Goal: Information Seeking & Learning: Learn about a topic

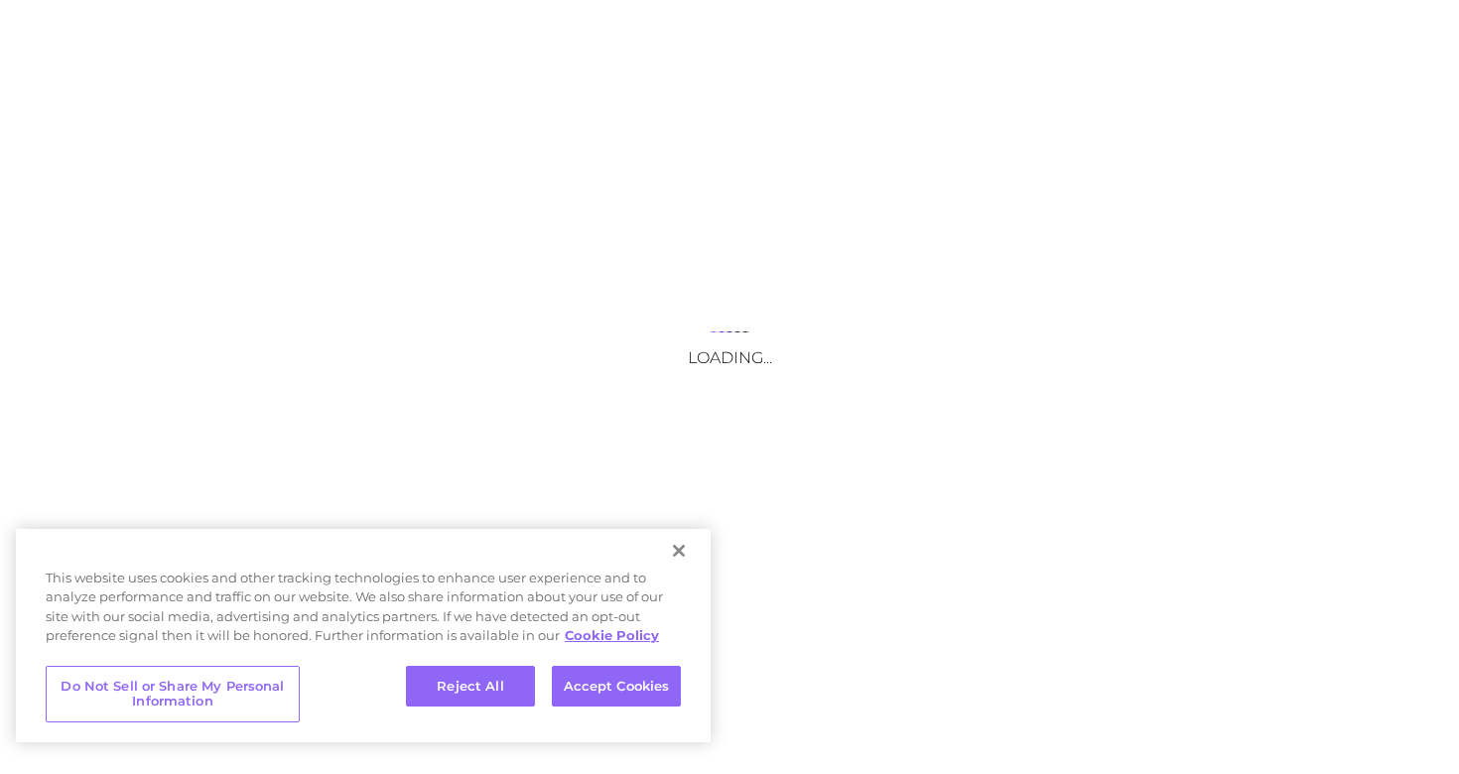
click at [685, 555] on button "Close" at bounding box center [679, 551] width 44 height 44
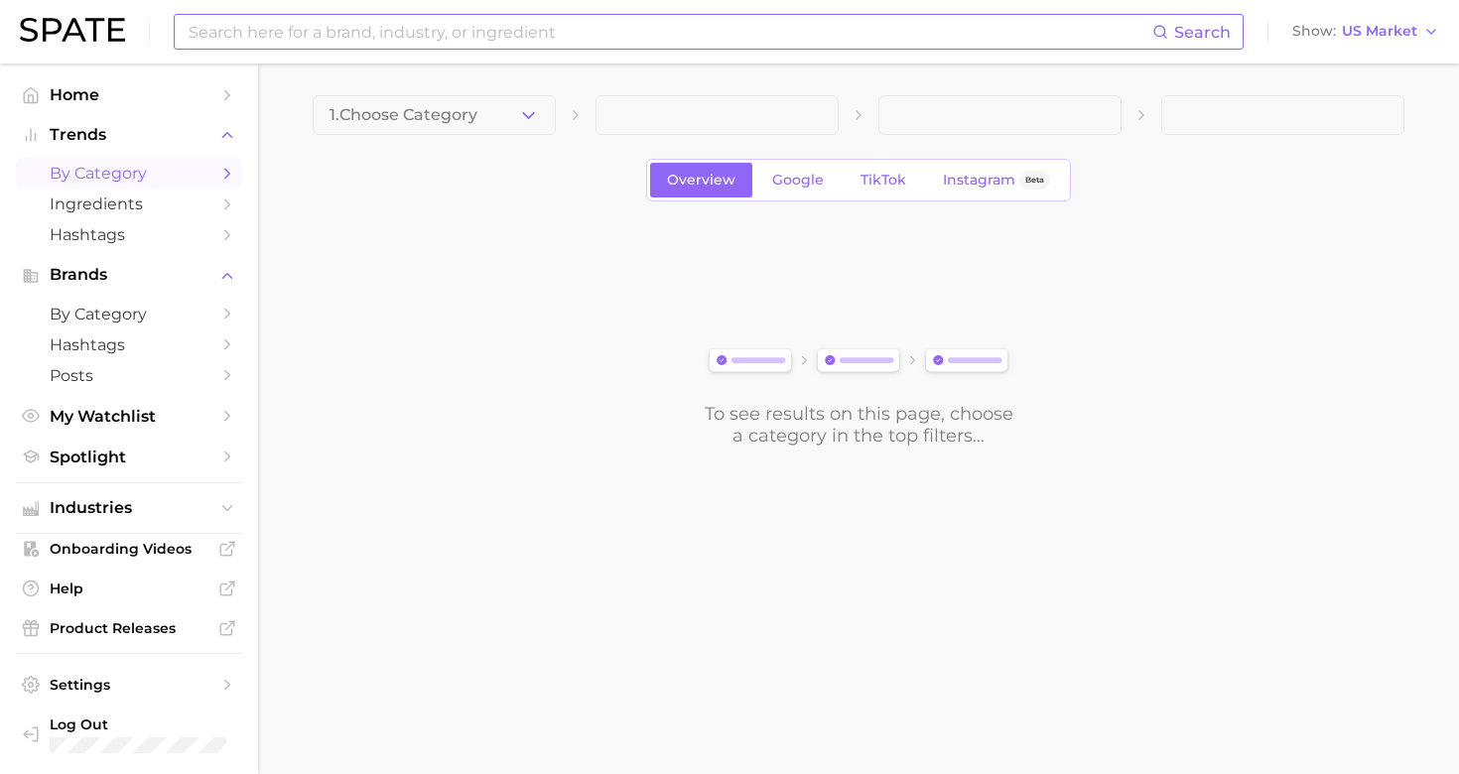
click at [430, 29] on input at bounding box center [669, 32] width 965 height 34
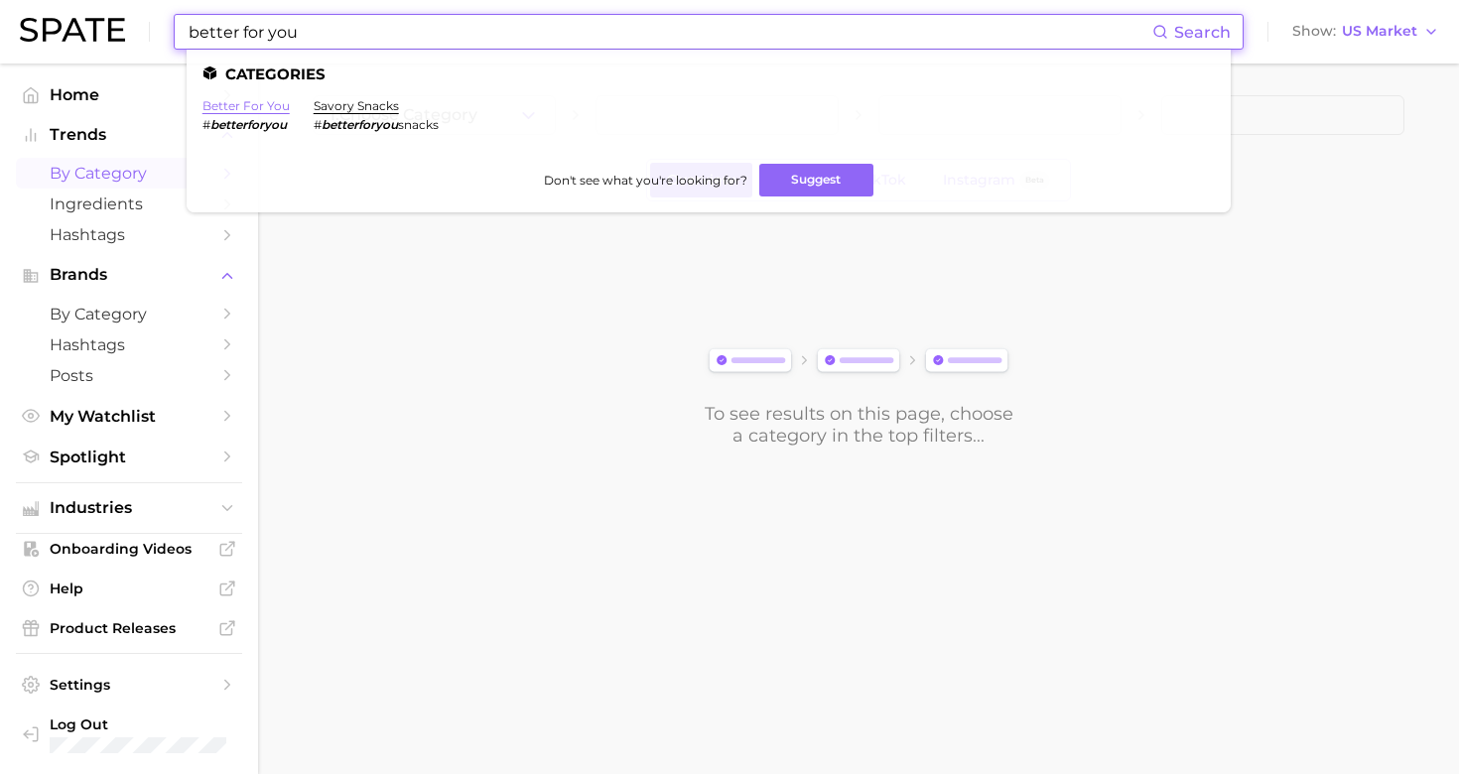
type input "better for you"
click at [259, 111] on link "better for you" at bounding box center [245, 105] width 87 height 15
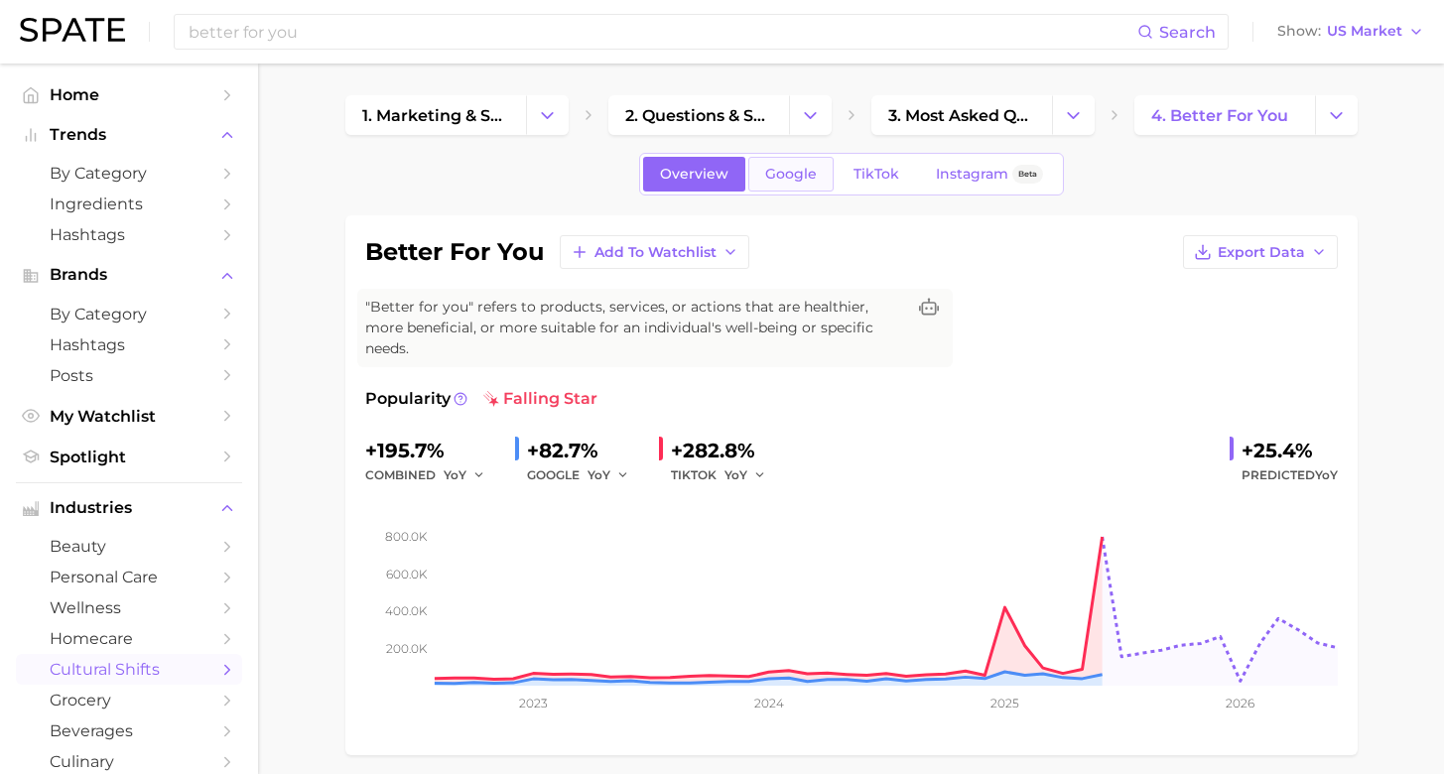
click at [798, 171] on span "Google" at bounding box center [791, 174] width 52 height 17
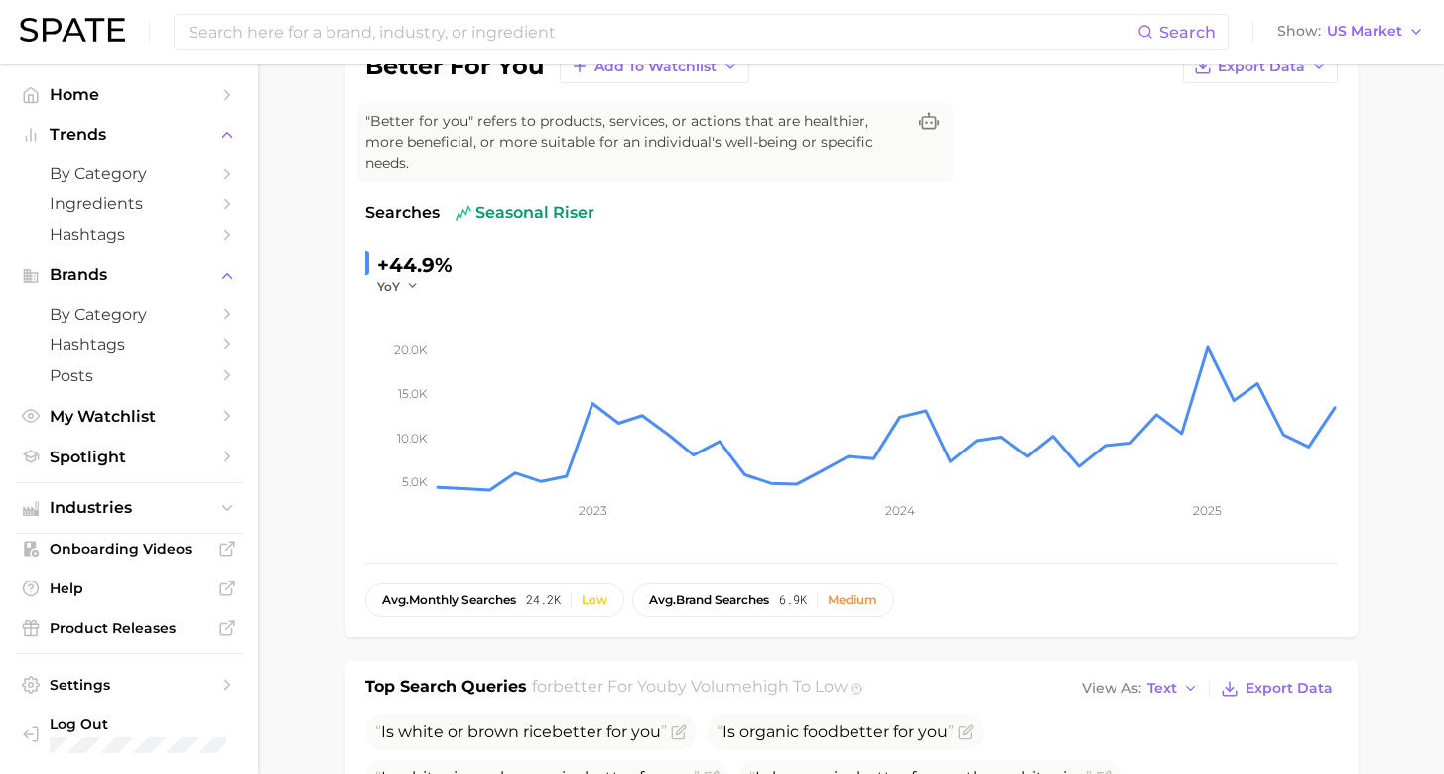
scroll to position [392, 0]
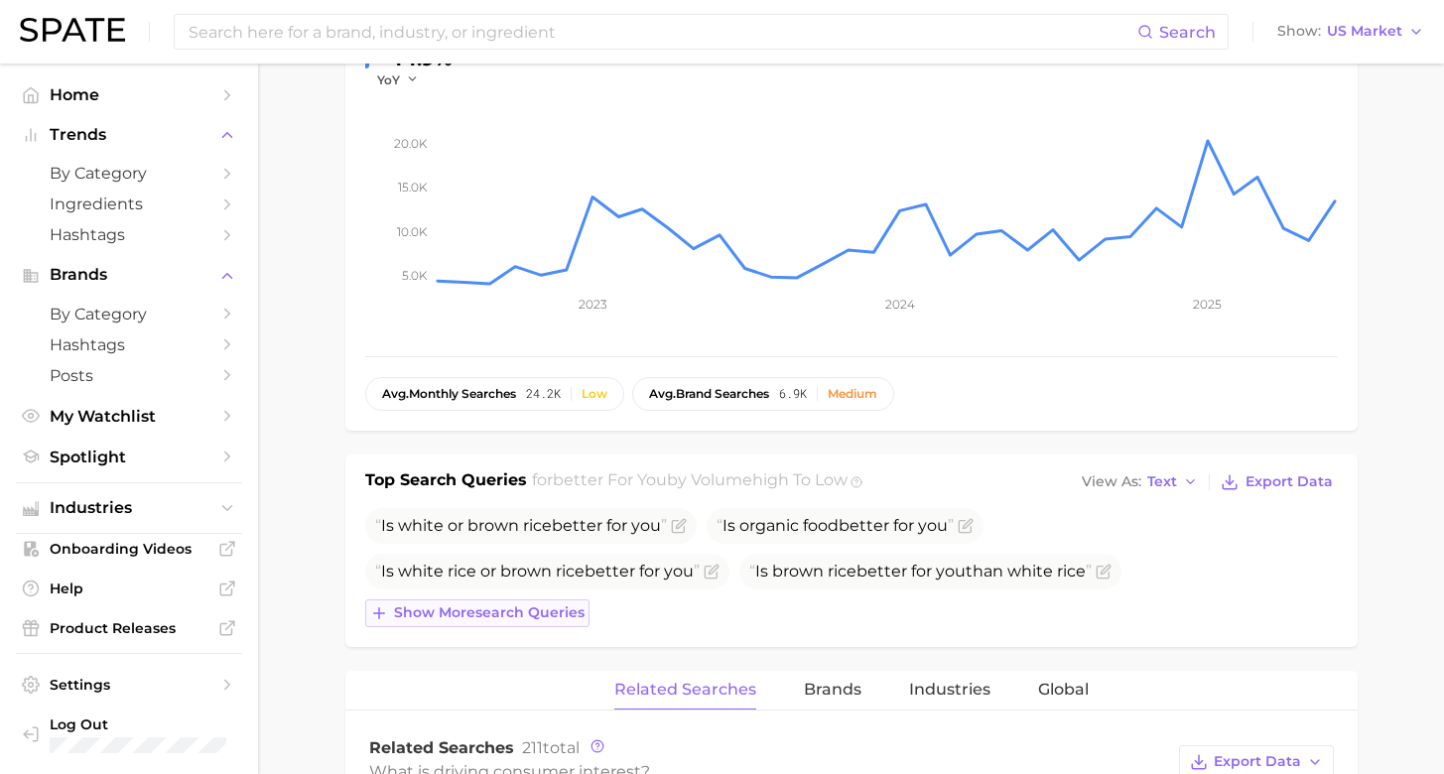
click at [530, 604] on span "Show more search queries" at bounding box center [489, 612] width 191 height 17
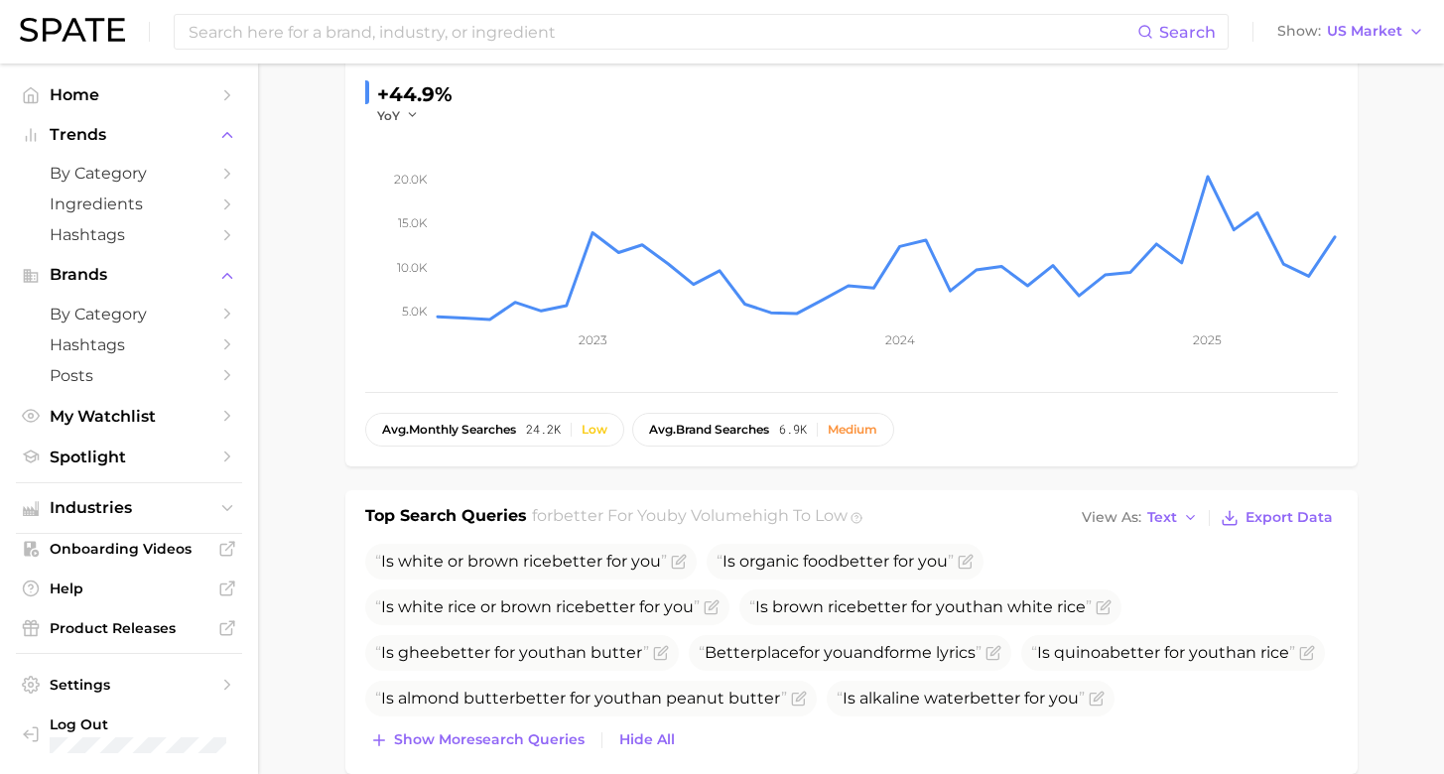
scroll to position [0, 0]
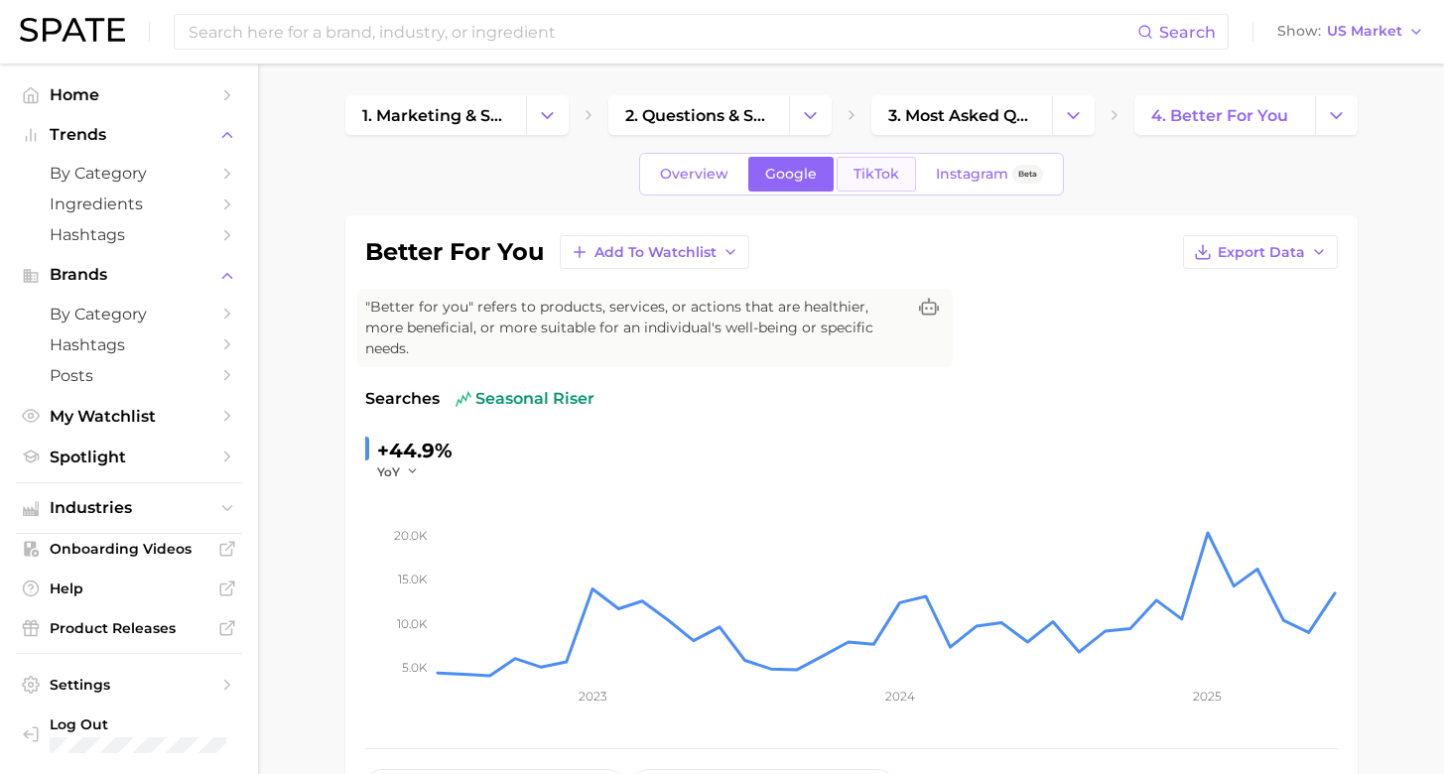
click at [865, 171] on span "TikTok" at bounding box center [876, 174] width 46 height 17
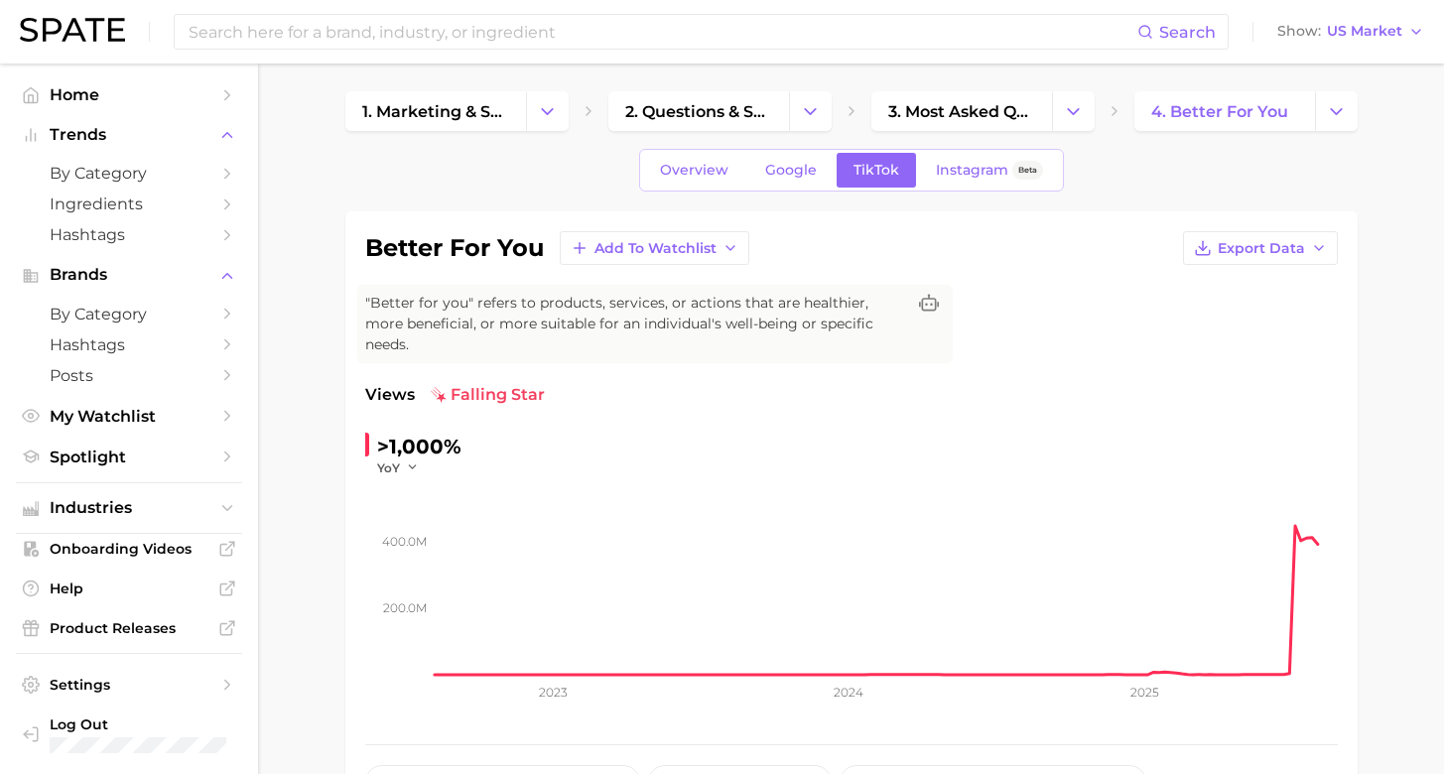
scroll to position [912, 0]
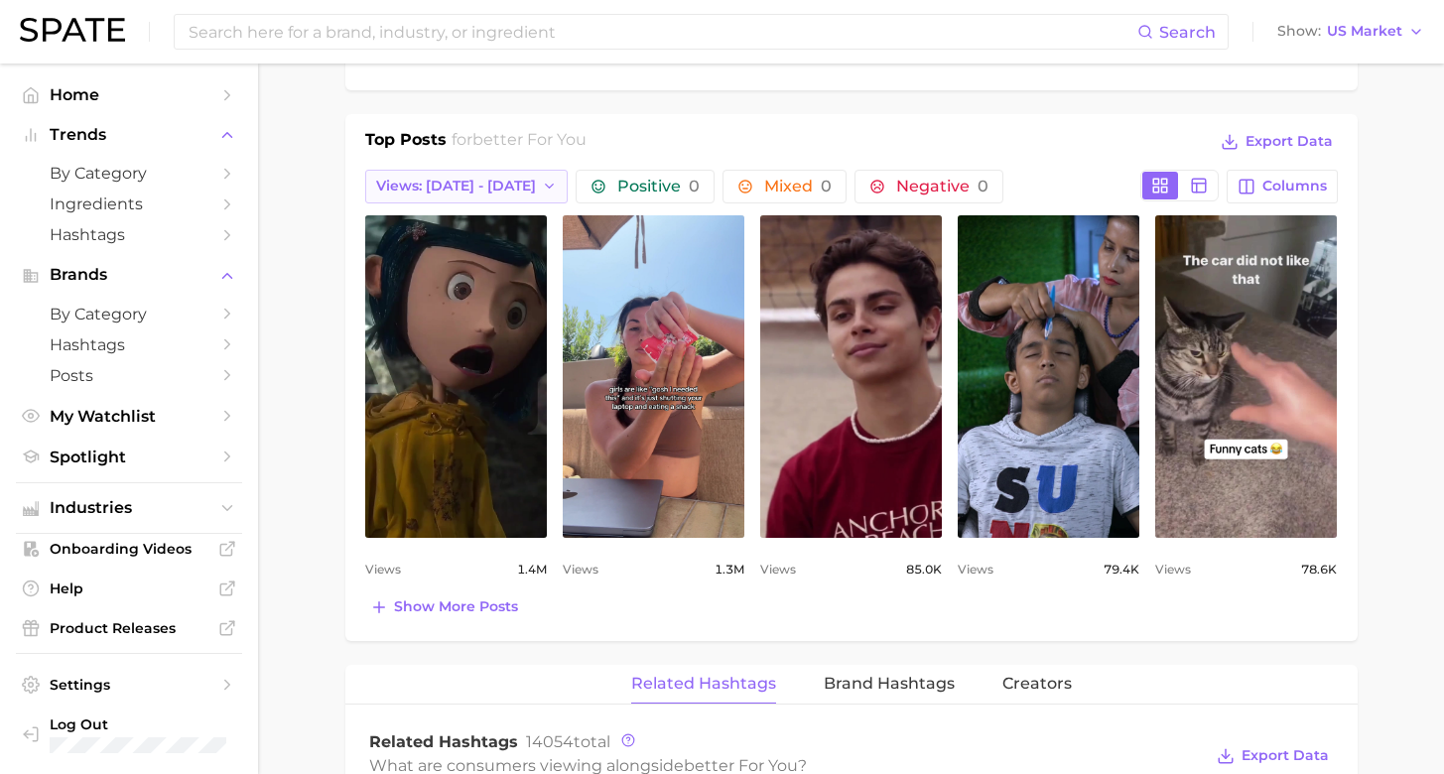
click at [467, 178] on span "Views: Jul 27 - Aug 3" at bounding box center [456, 186] width 160 height 17
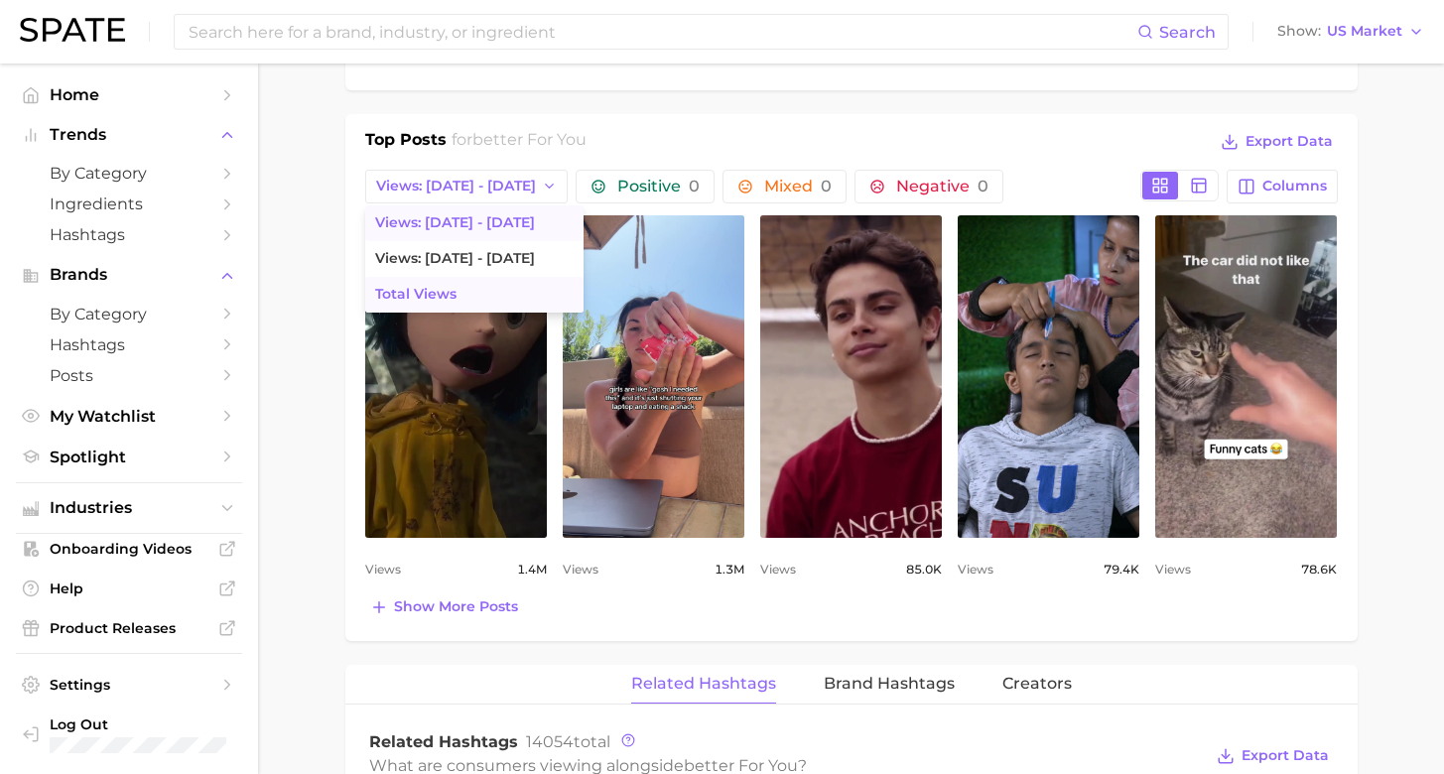
click at [461, 278] on button "Total Views" at bounding box center [474, 295] width 218 height 36
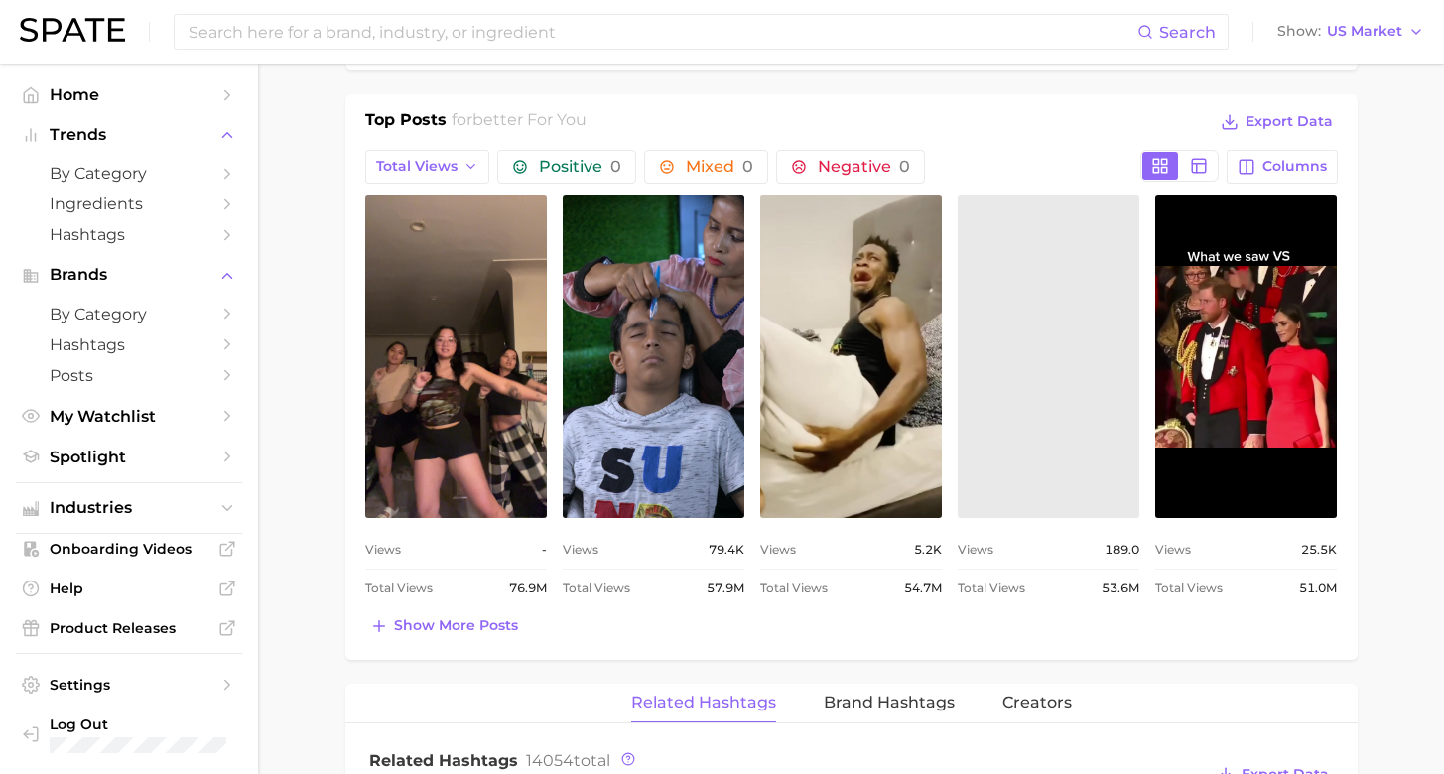
scroll to position [1302, 0]
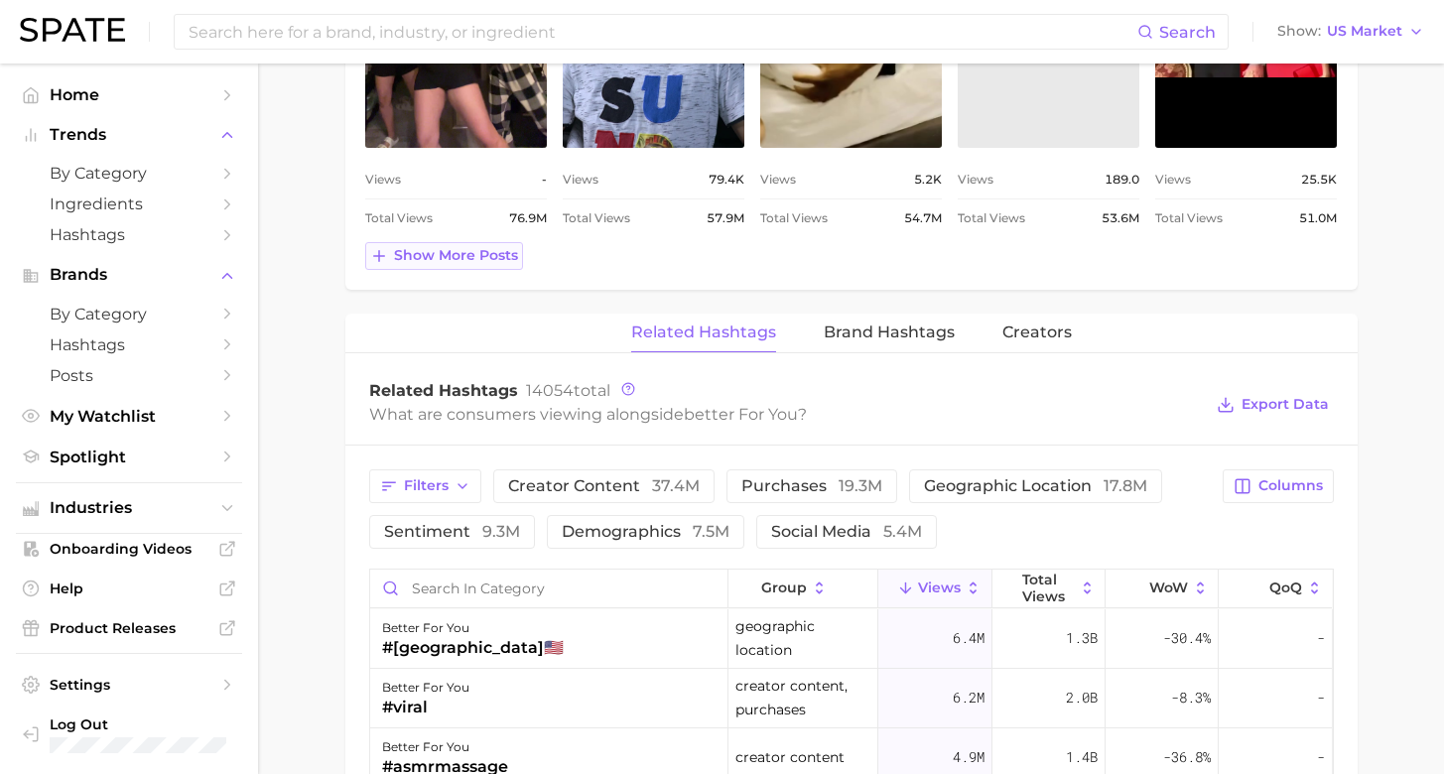
click at [458, 247] on span "Show more posts" at bounding box center [456, 255] width 124 height 17
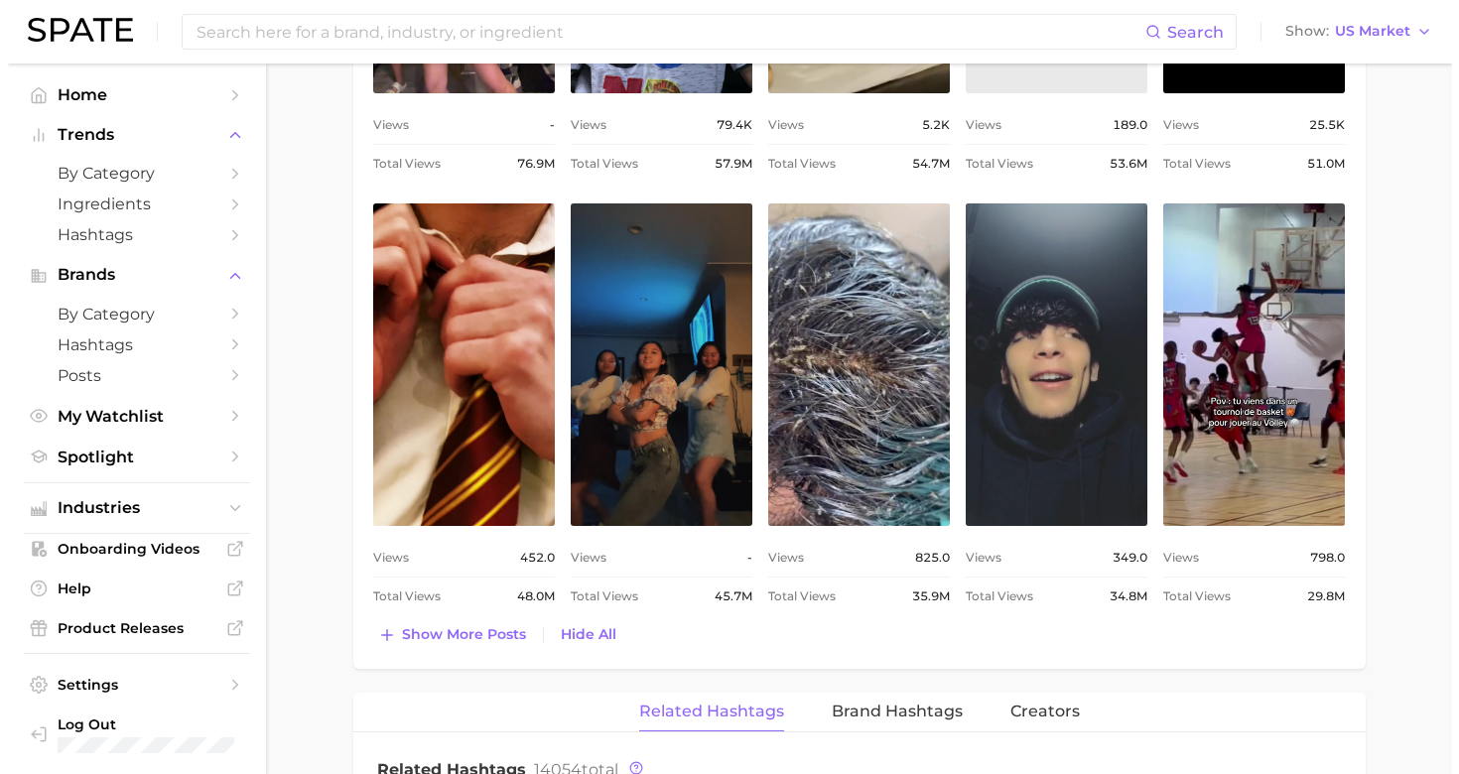
scroll to position [0, 0]
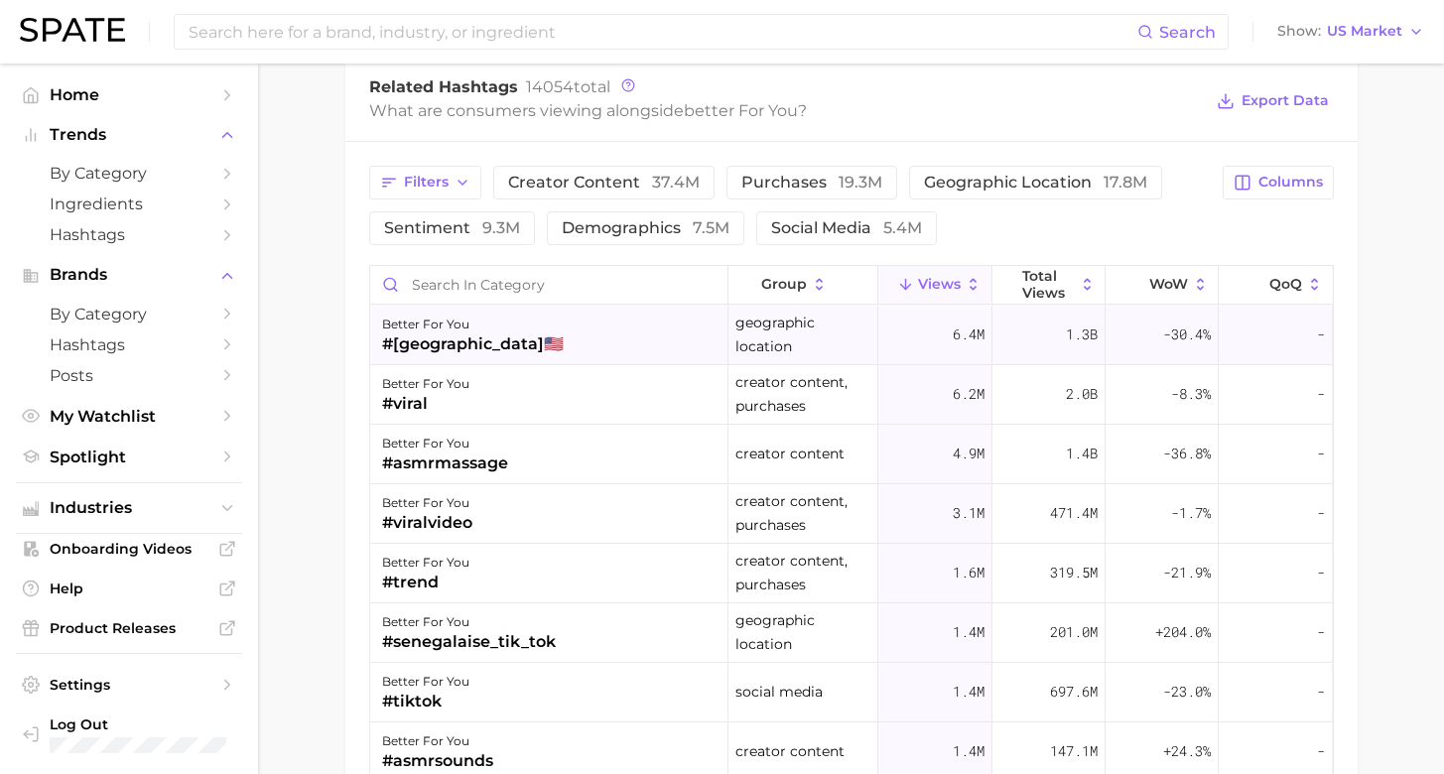
click at [586, 324] on div "better for you #usa🇺🇸" at bounding box center [549, 336] width 358 height 60
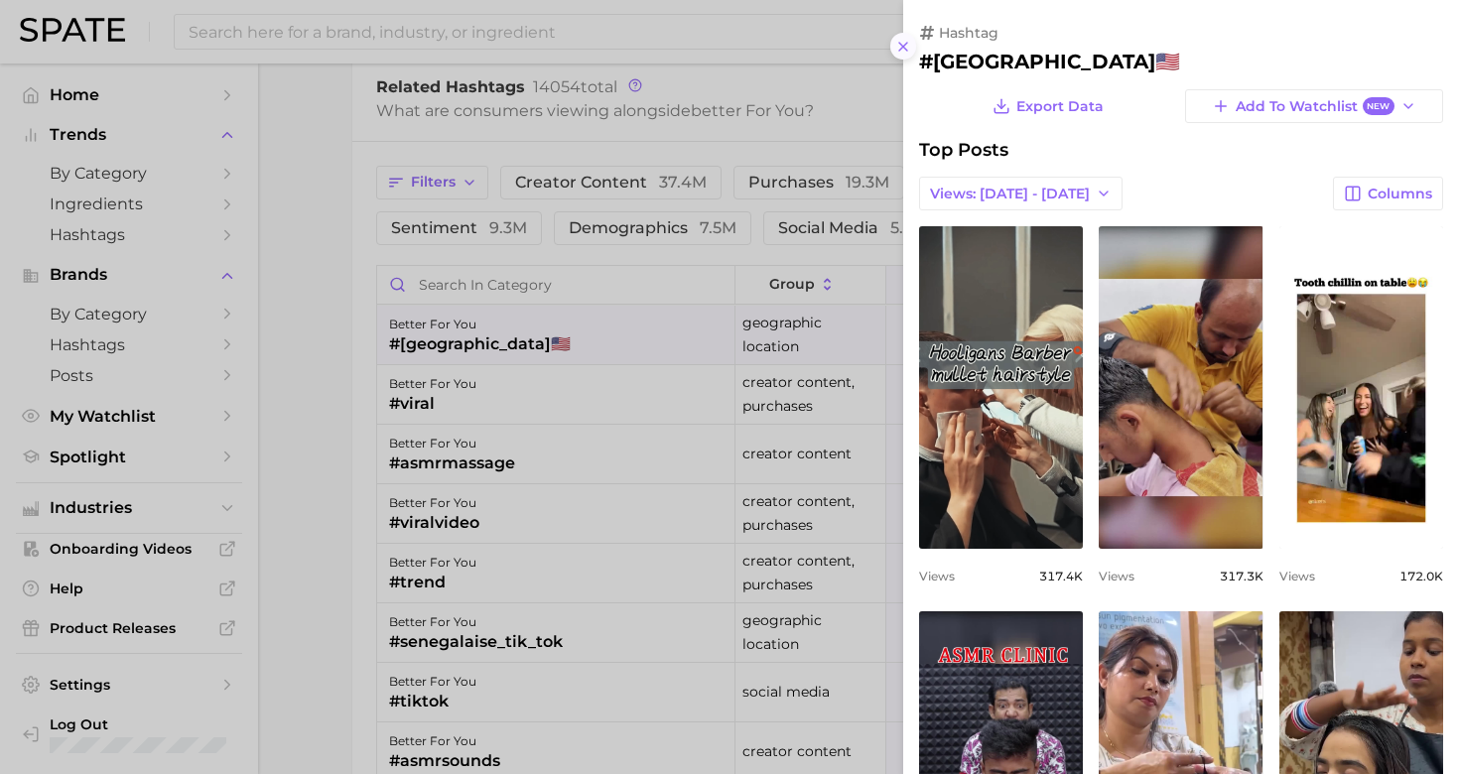
click at [904, 44] on icon at bounding box center [903, 47] width 16 height 16
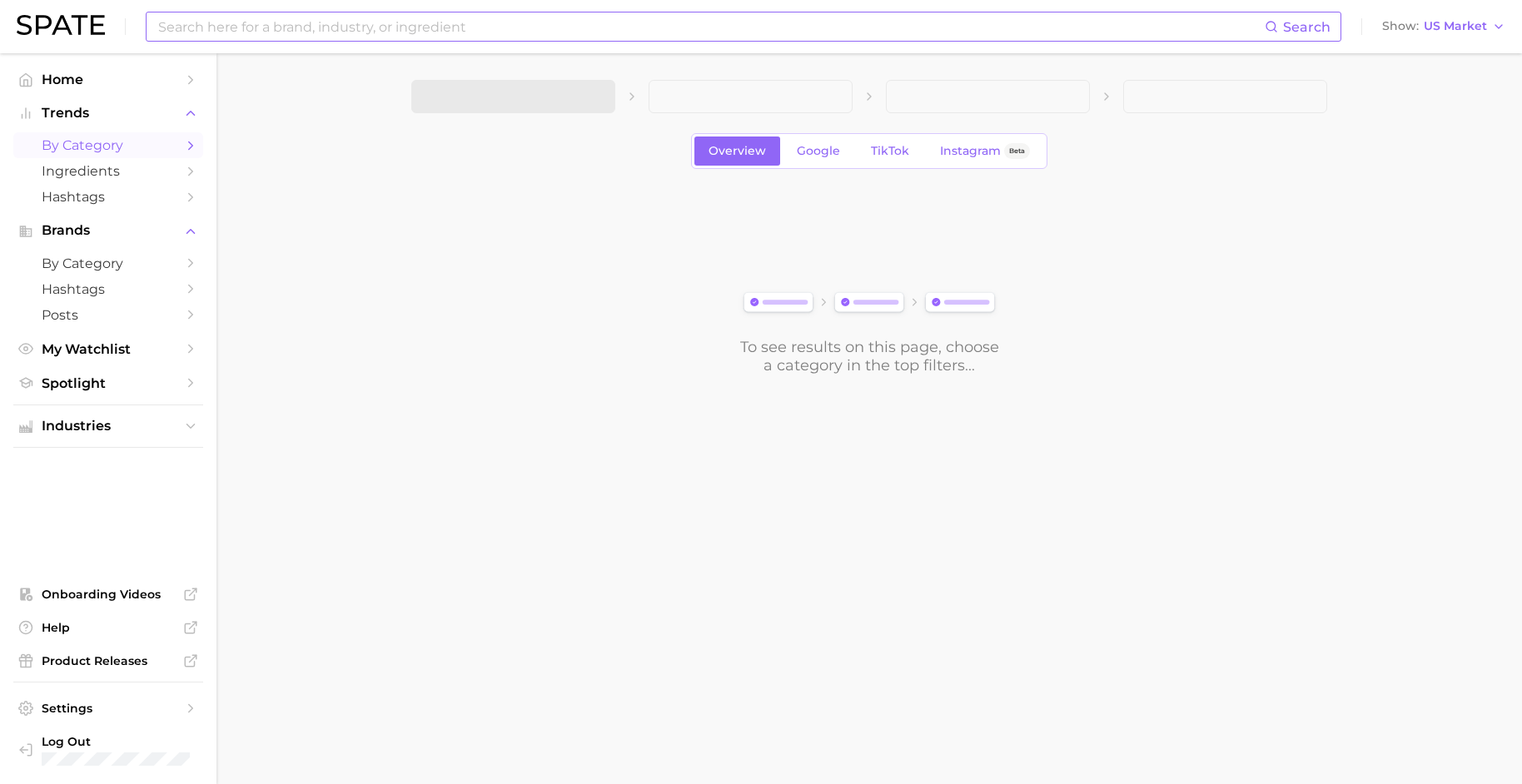
click at [679, 28] on input at bounding box center [711, 27] width 1108 height 29
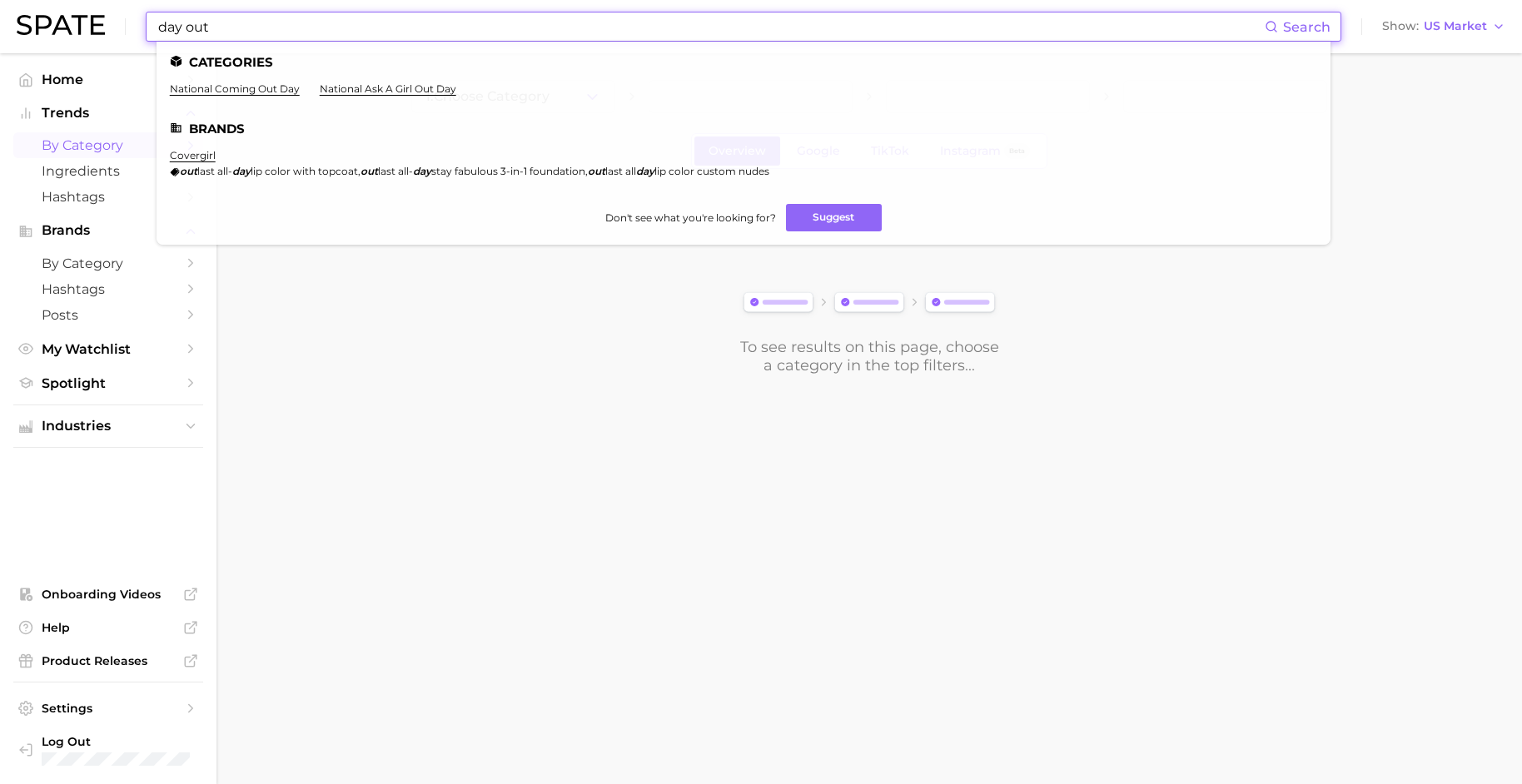
click at [241, 29] on input "day out" at bounding box center [711, 27] width 1108 height 29
click at [852, 221] on button "Suggest" at bounding box center [834, 217] width 96 height 28
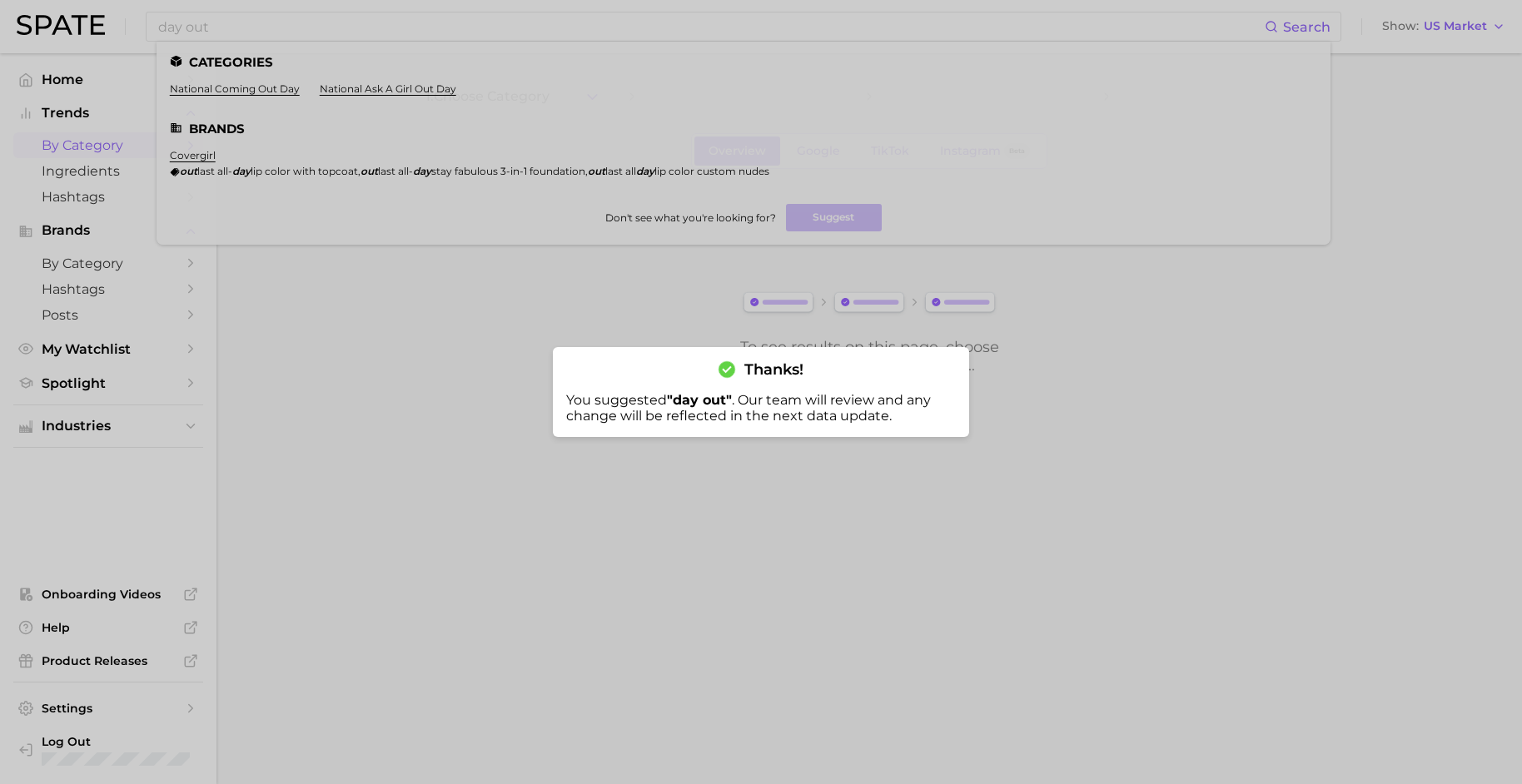
drag, startPoint x: 1187, startPoint y: 594, endPoint x: 1190, endPoint y: 584, distance: 10.4
click at [1188, 594] on div at bounding box center [761, 392] width 1522 height 784
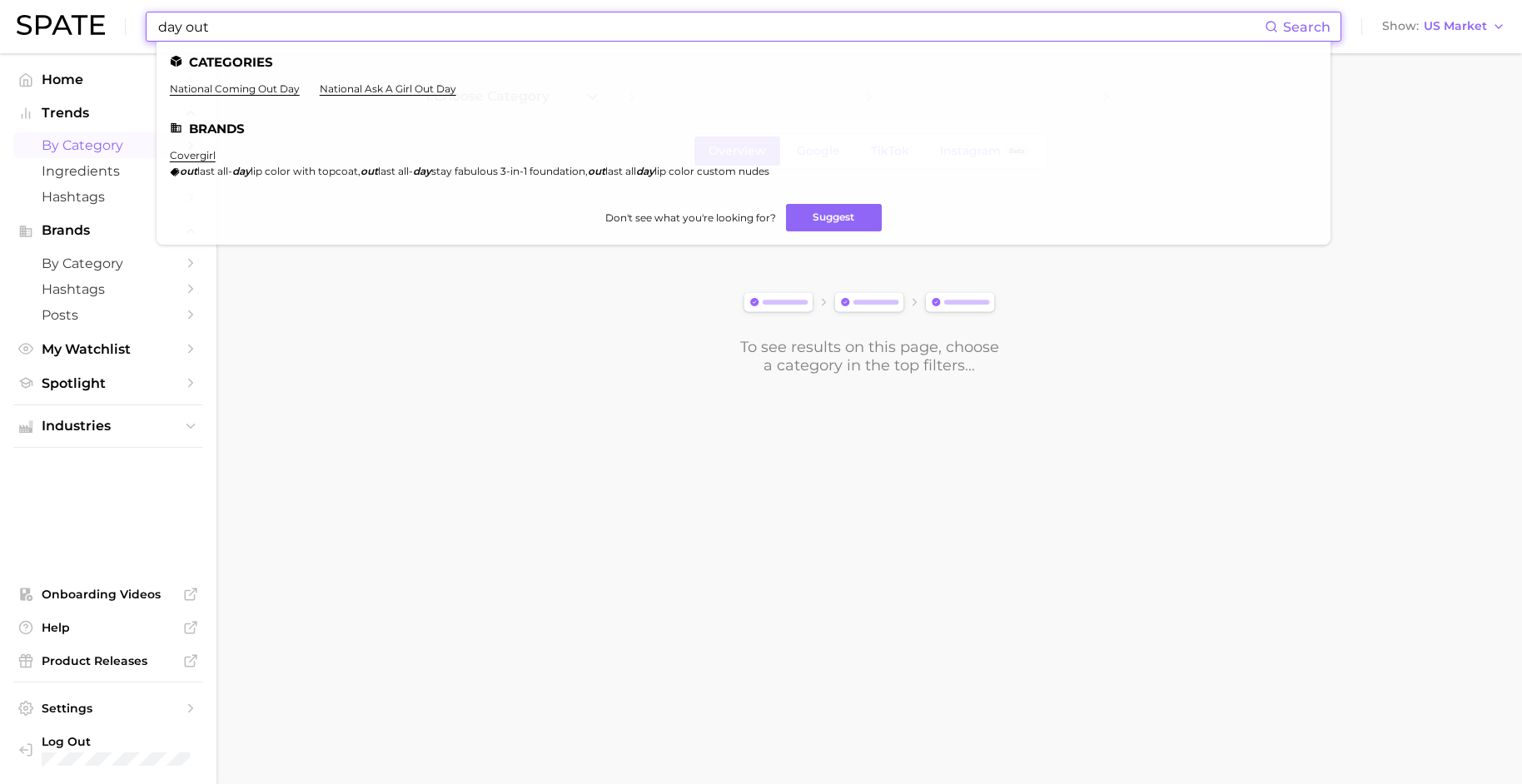
click at [294, 23] on input "day out" at bounding box center [711, 27] width 1108 height 29
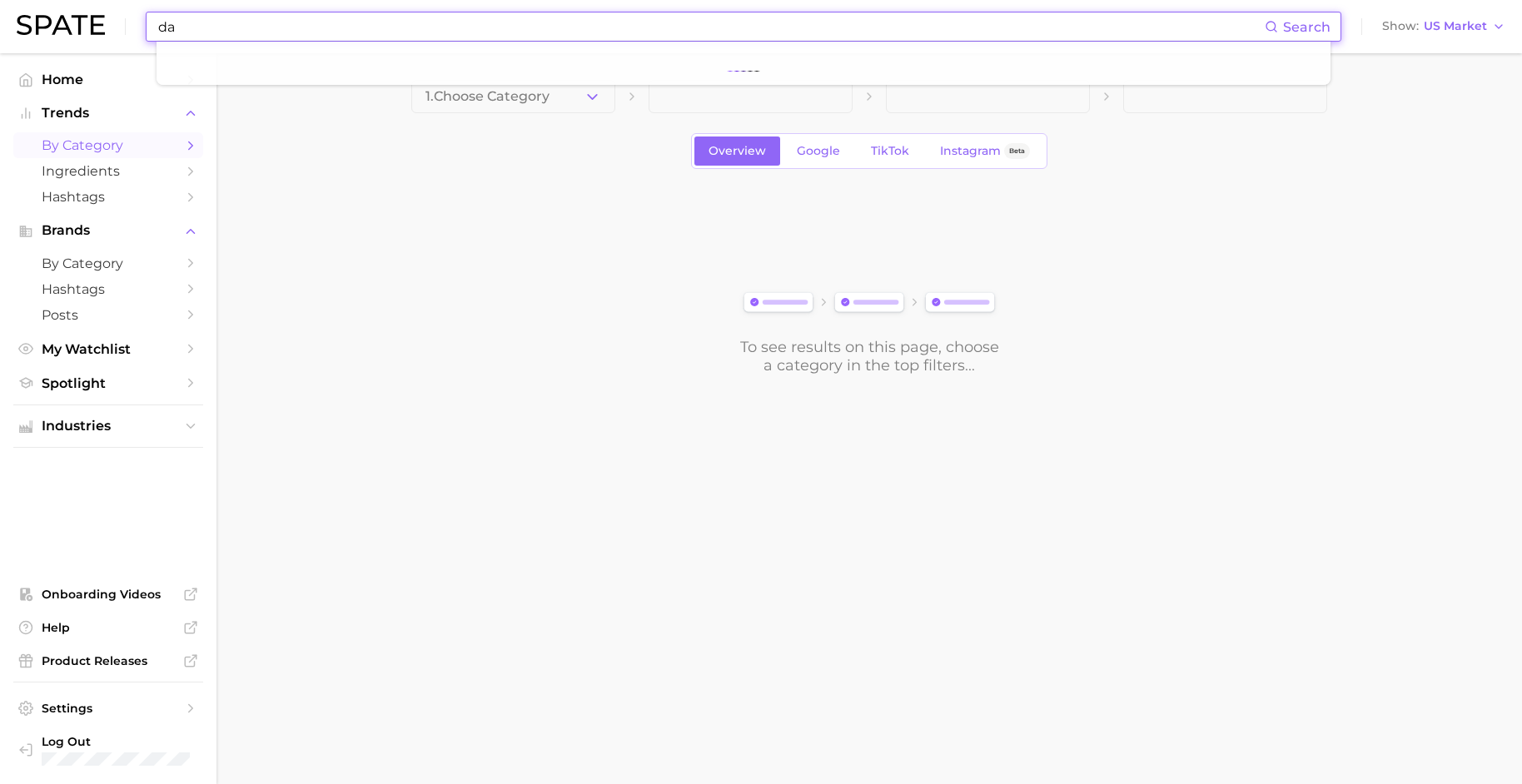
type input "d"
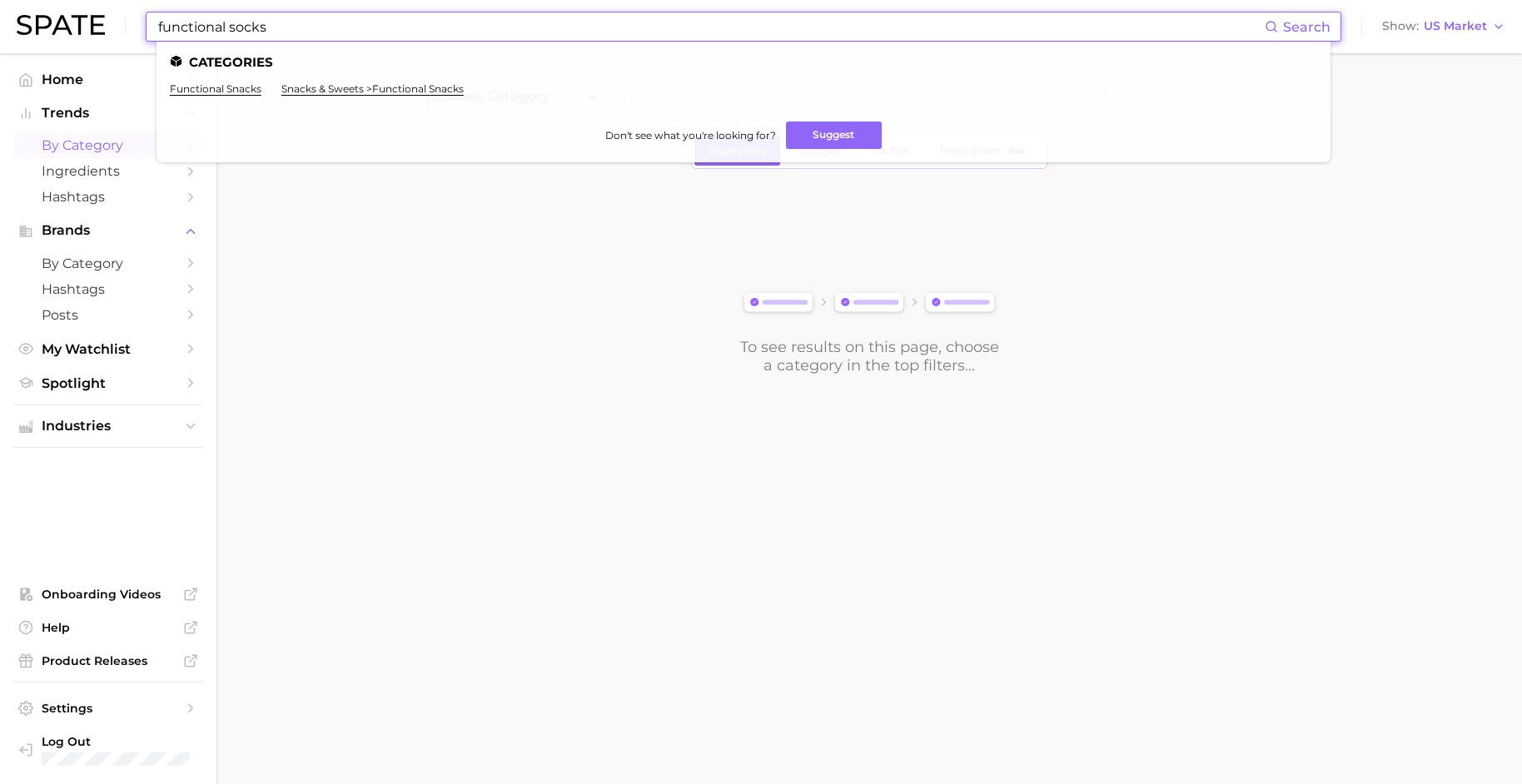
drag, startPoint x: 253, startPoint y: 54, endPoint x: 229, endPoint y: 91, distance: 44.1
click at [229, 91] on main "1. Choose Category Overview Google TikTok Instagram Beta To see results on this…" at bounding box center [869, 256] width 1306 height 404
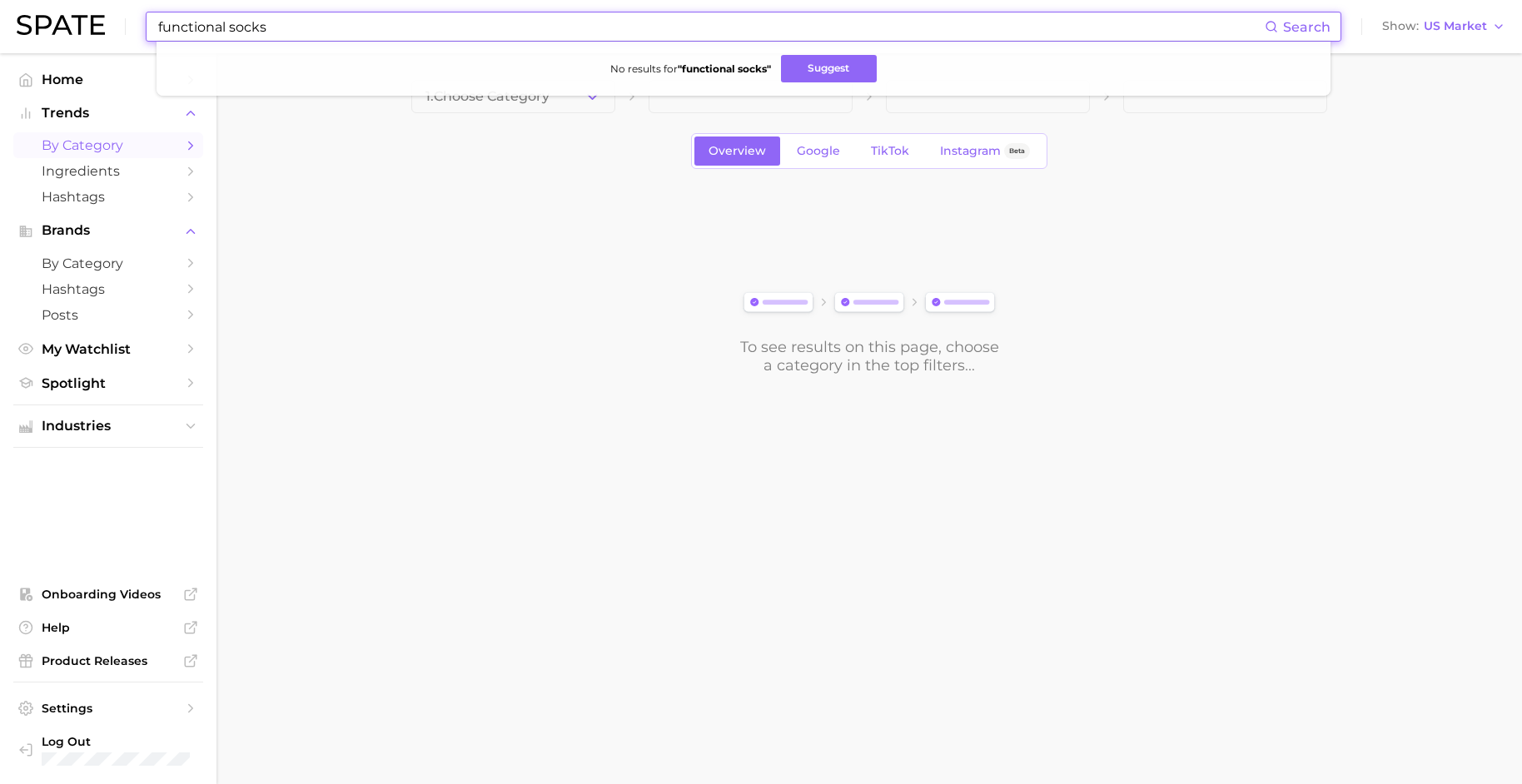
drag, startPoint x: 254, startPoint y: 29, endPoint x: 216, endPoint y: 29, distance: 38.0
click at [216, 29] on input "functional socks" at bounding box center [711, 27] width 1108 height 29
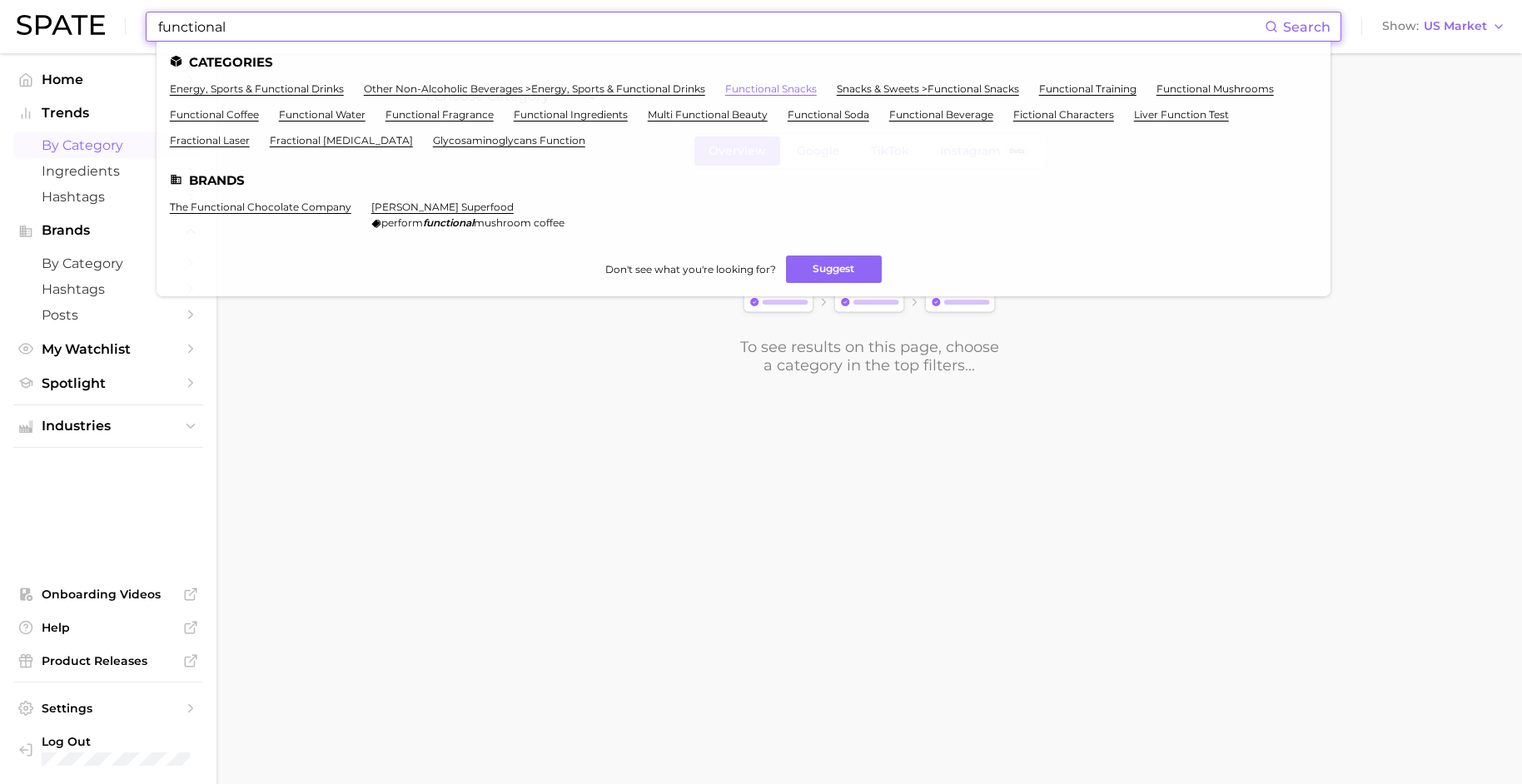
type input "functional"
click at [737, 89] on link "functional snacks" at bounding box center [770, 88] width 91 height 13
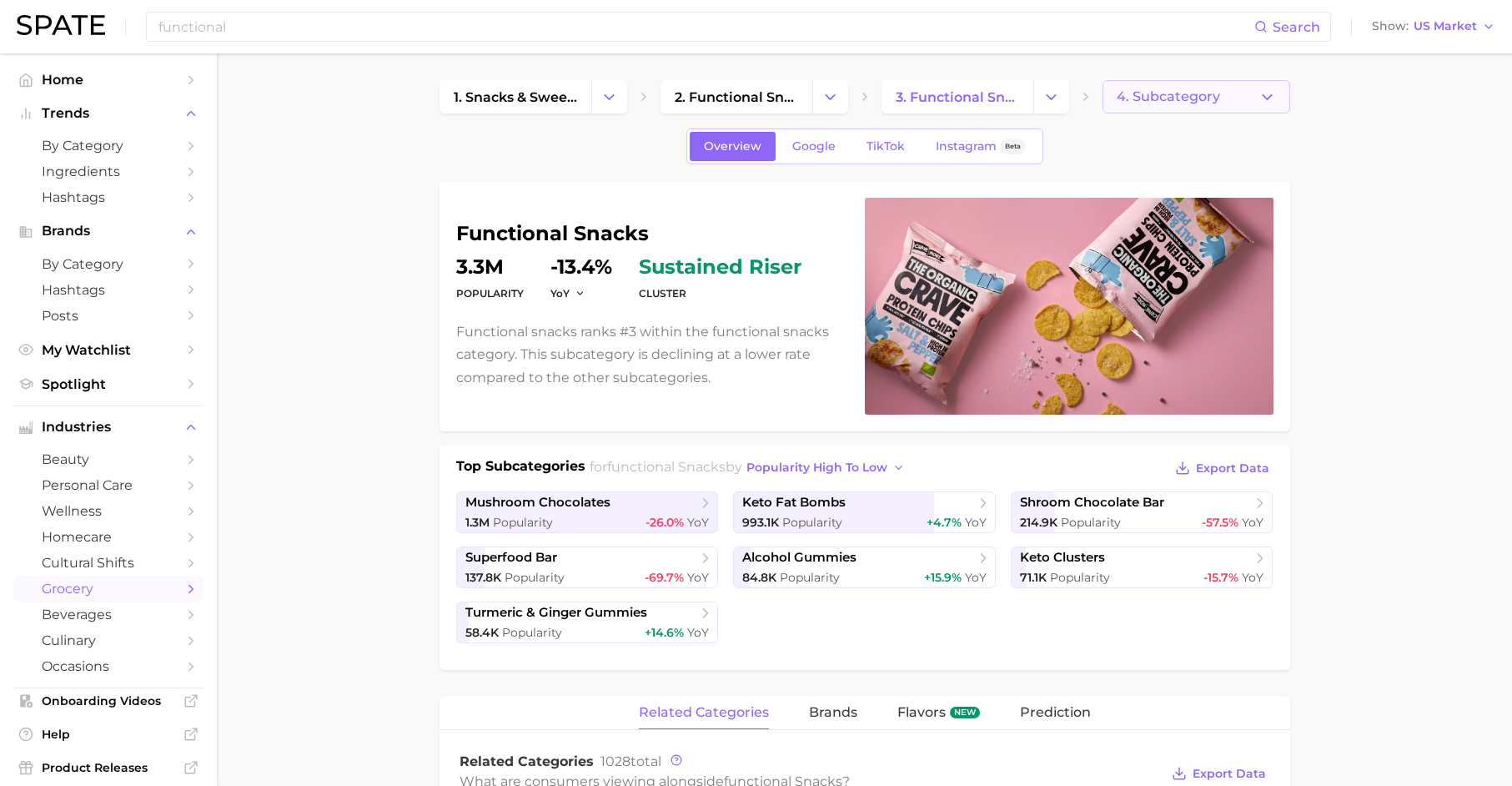
click at [1198, 99] on span "4. Subcategory" at bounding box center [1168, 97] width 103 height 15
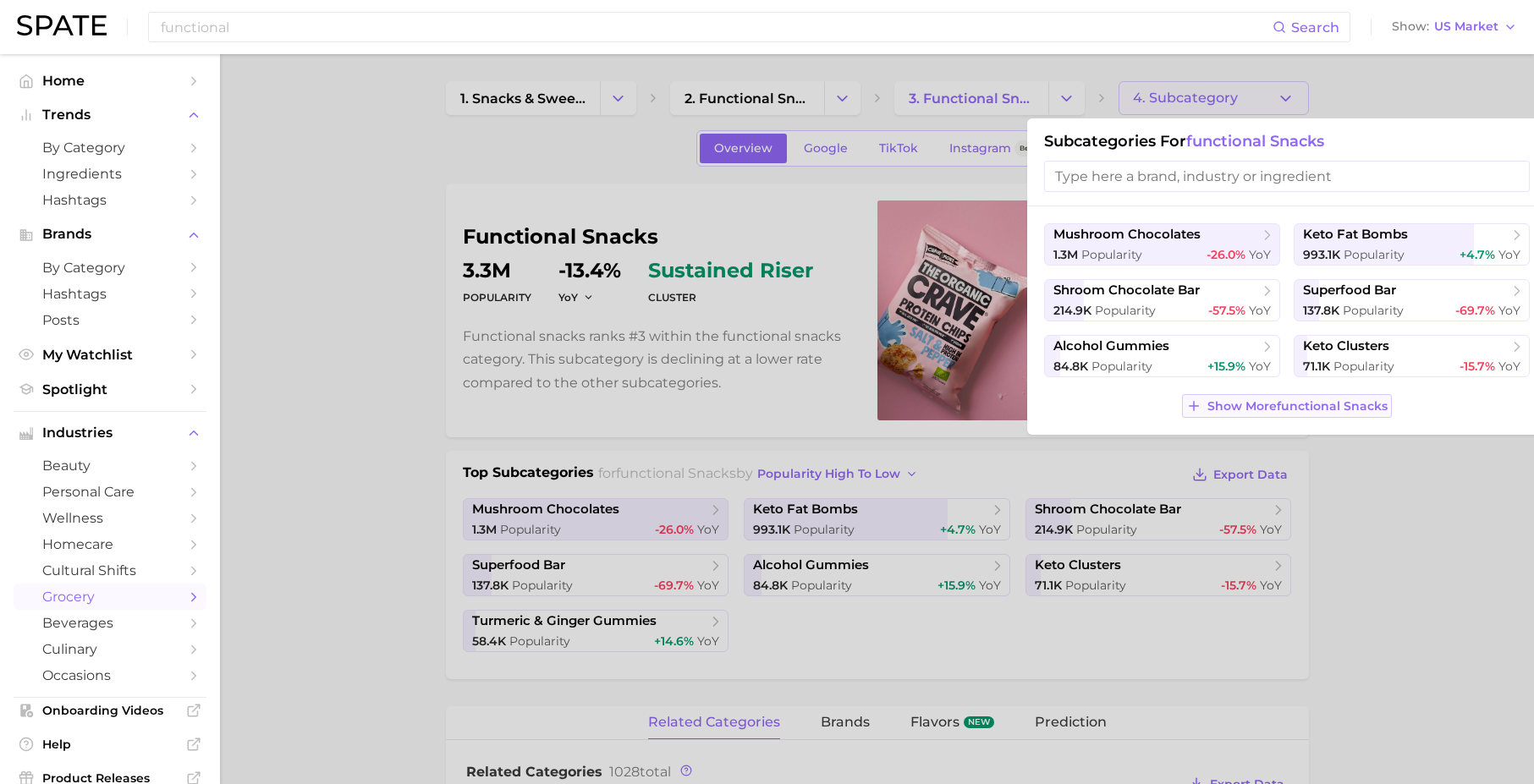
click at [1273, 403] on span "Show More functional snacks" at bounding box center [1297, 406] width 180 height 14
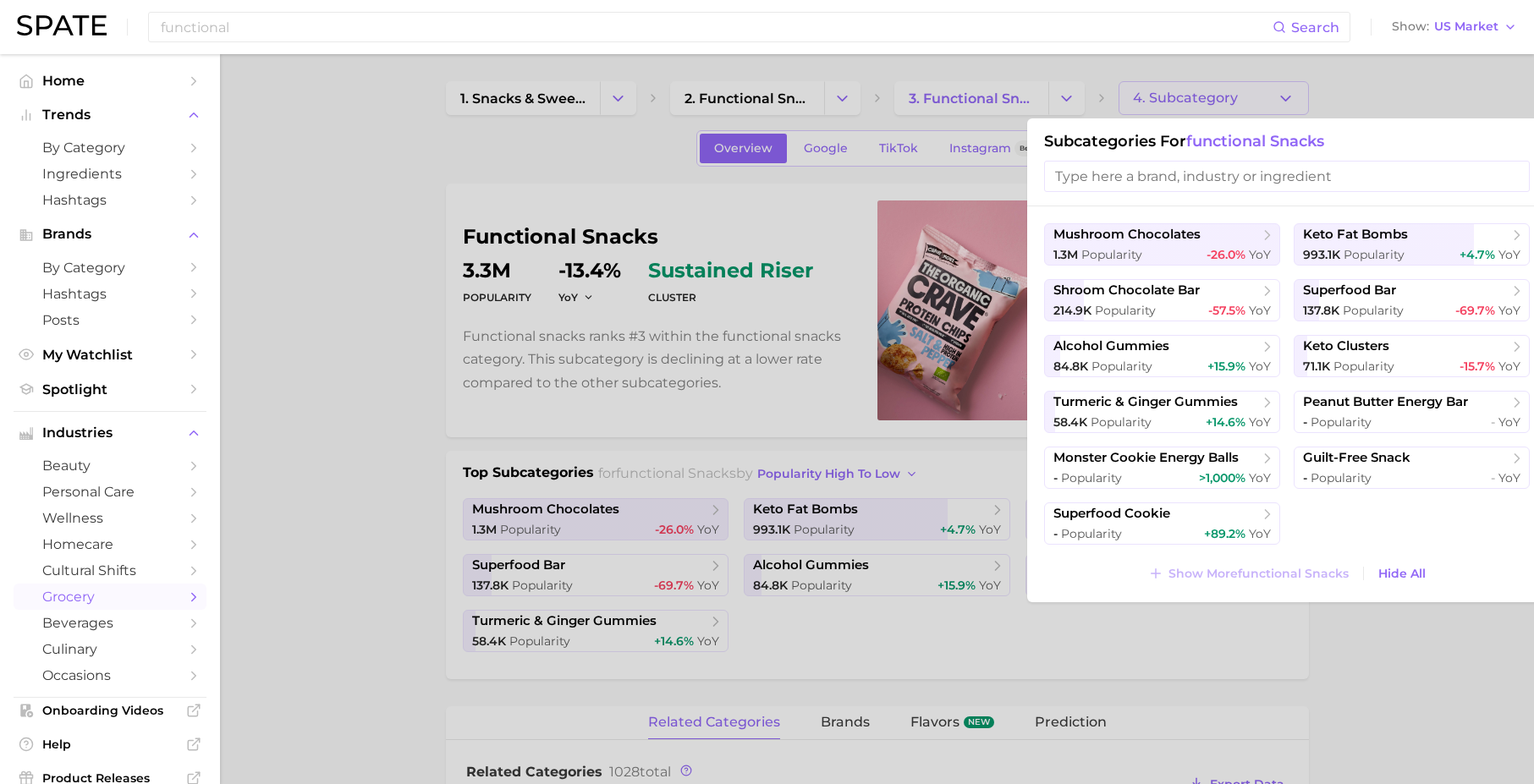
drag, startPoint x: 831, startPoint y: 181, endPoint x: 952, endPoint y: 125, distance: 133.3
click at [831, 181] on div at bounding box center [767, 392] width 1534 height 784
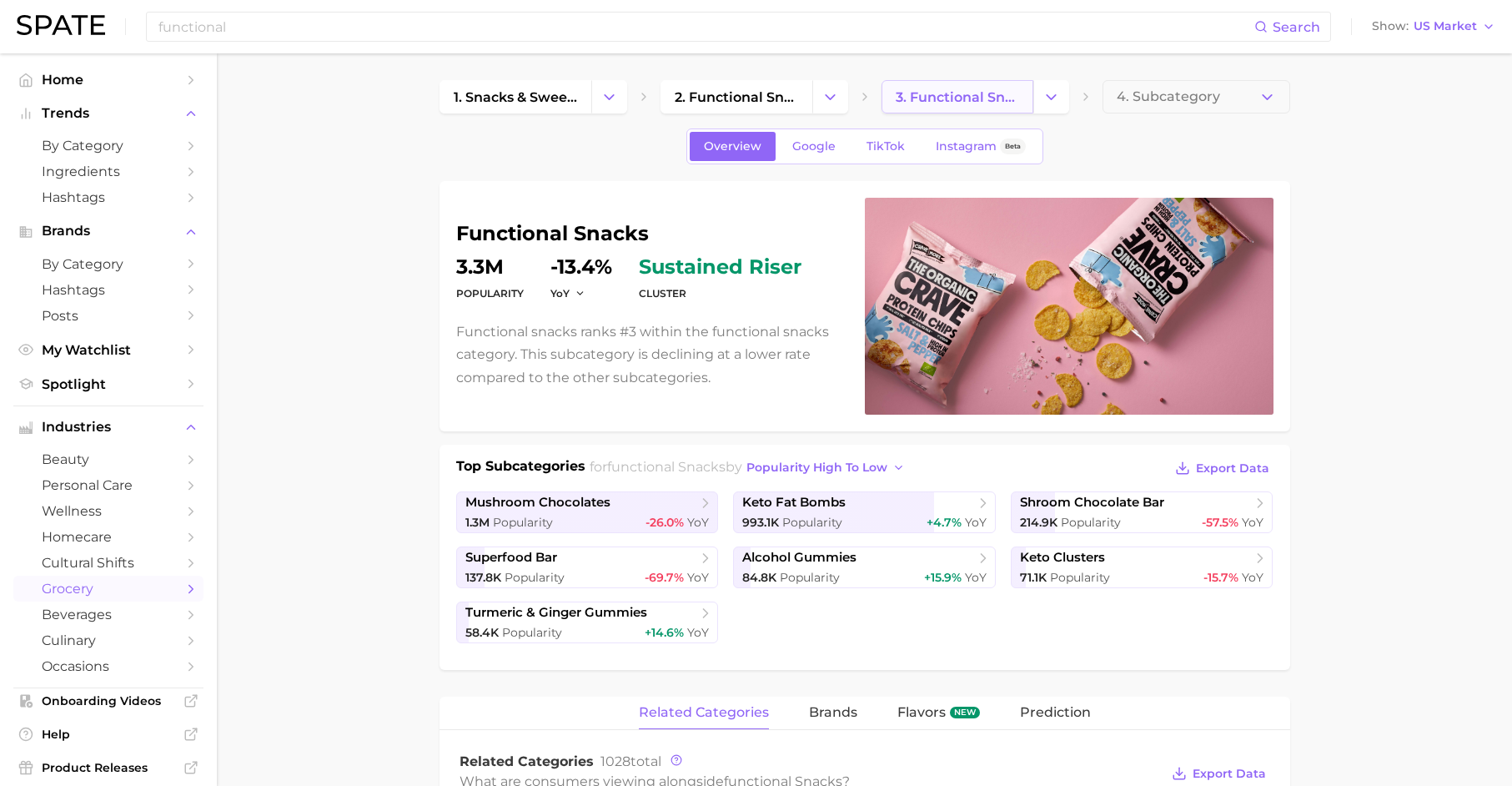
click at [977, 99] on span "3. functional snacks" at bounding box center [957, 97] width 124 height 16
click at [1036, 92] on button "Change Category" at bounding box center [1051, 97] width 36 height 34
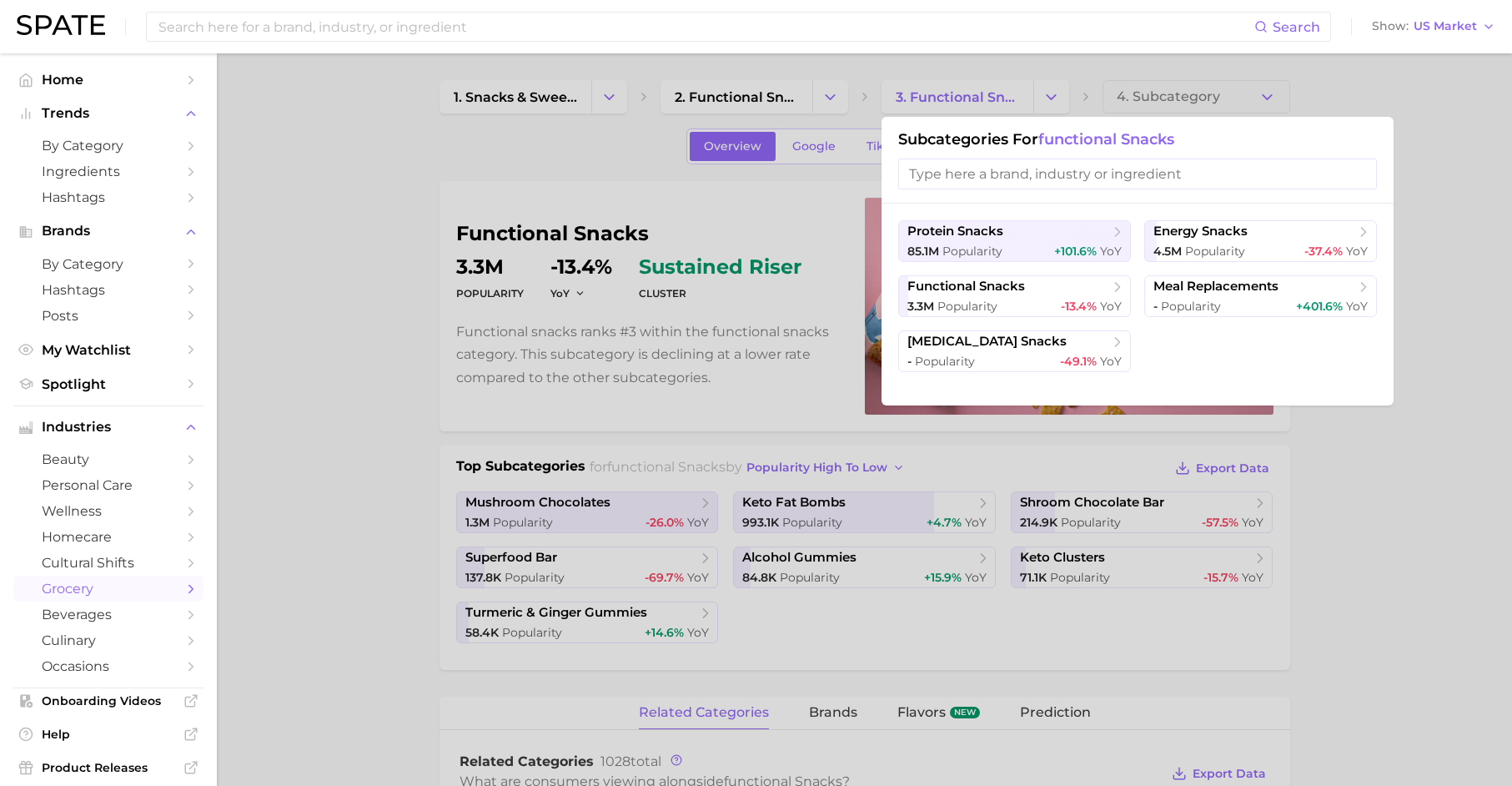
click at [743, 100] on div at bounding box center [756, 393] width 1512 height 786
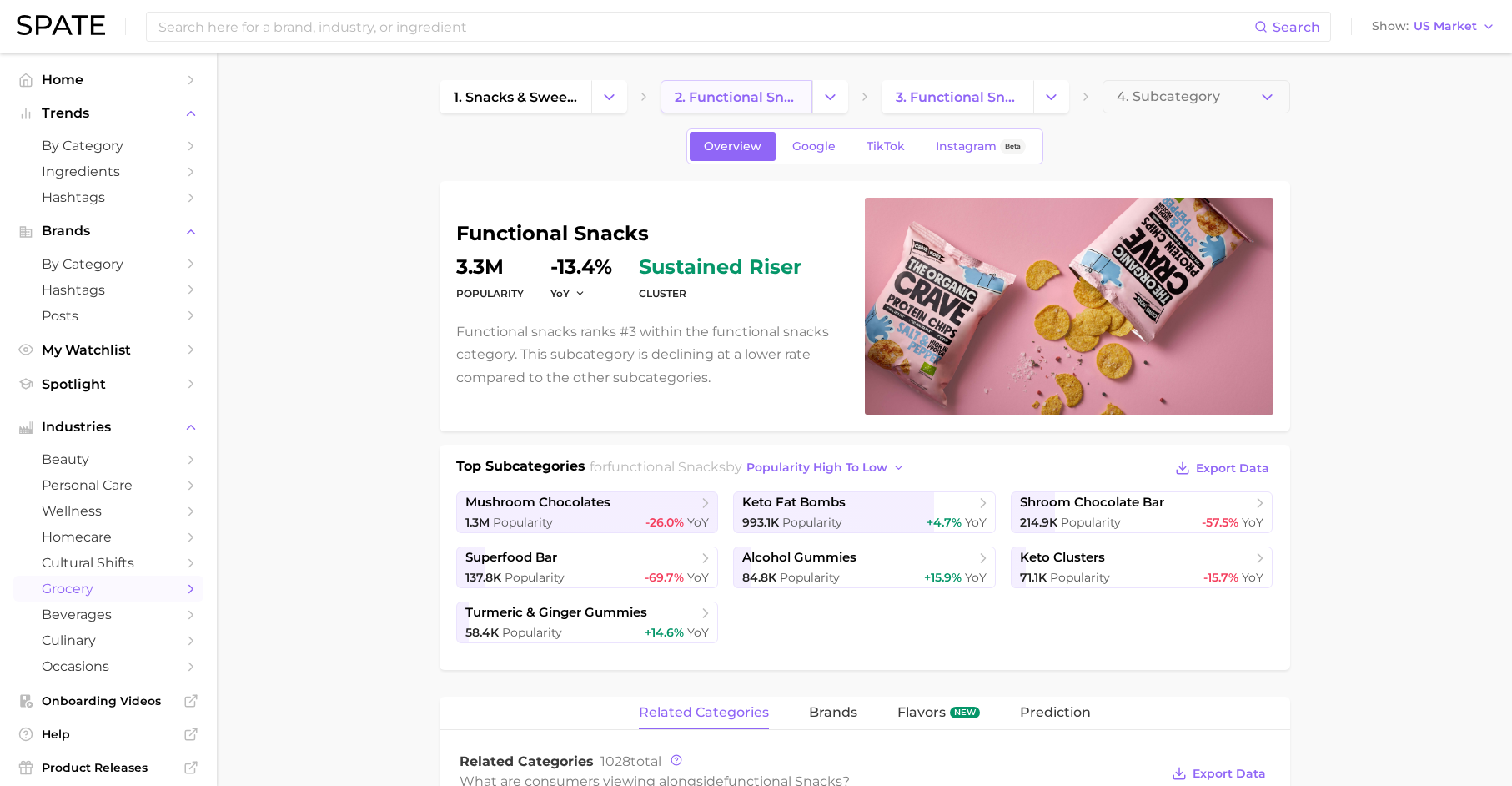
click at [724, 98] on span "2. functional snacks" at bounding box center [736, 97] width 124 height 16
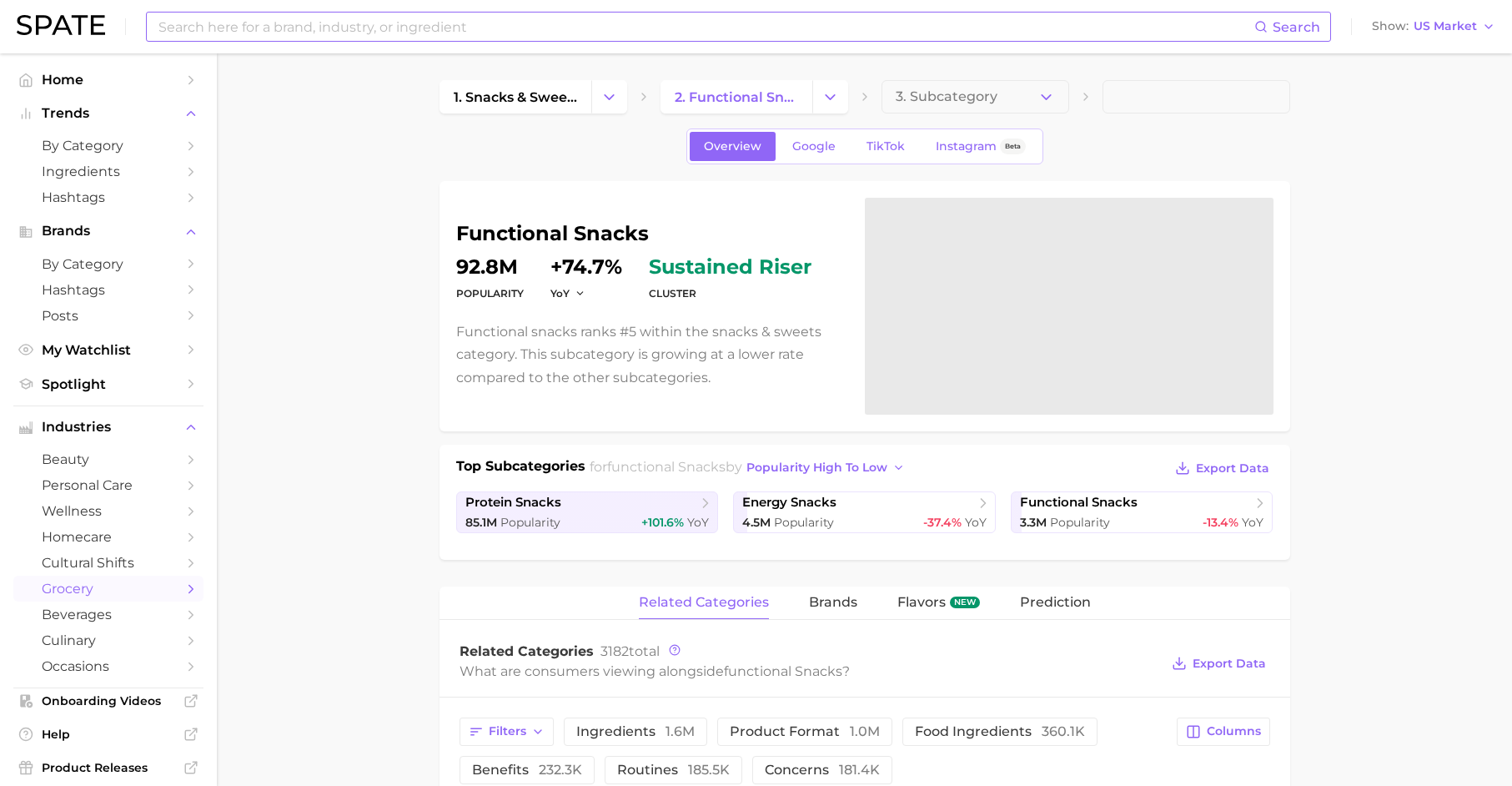
click at [773, 27] on input at bounding box center [706, 27] width 1098 height 29
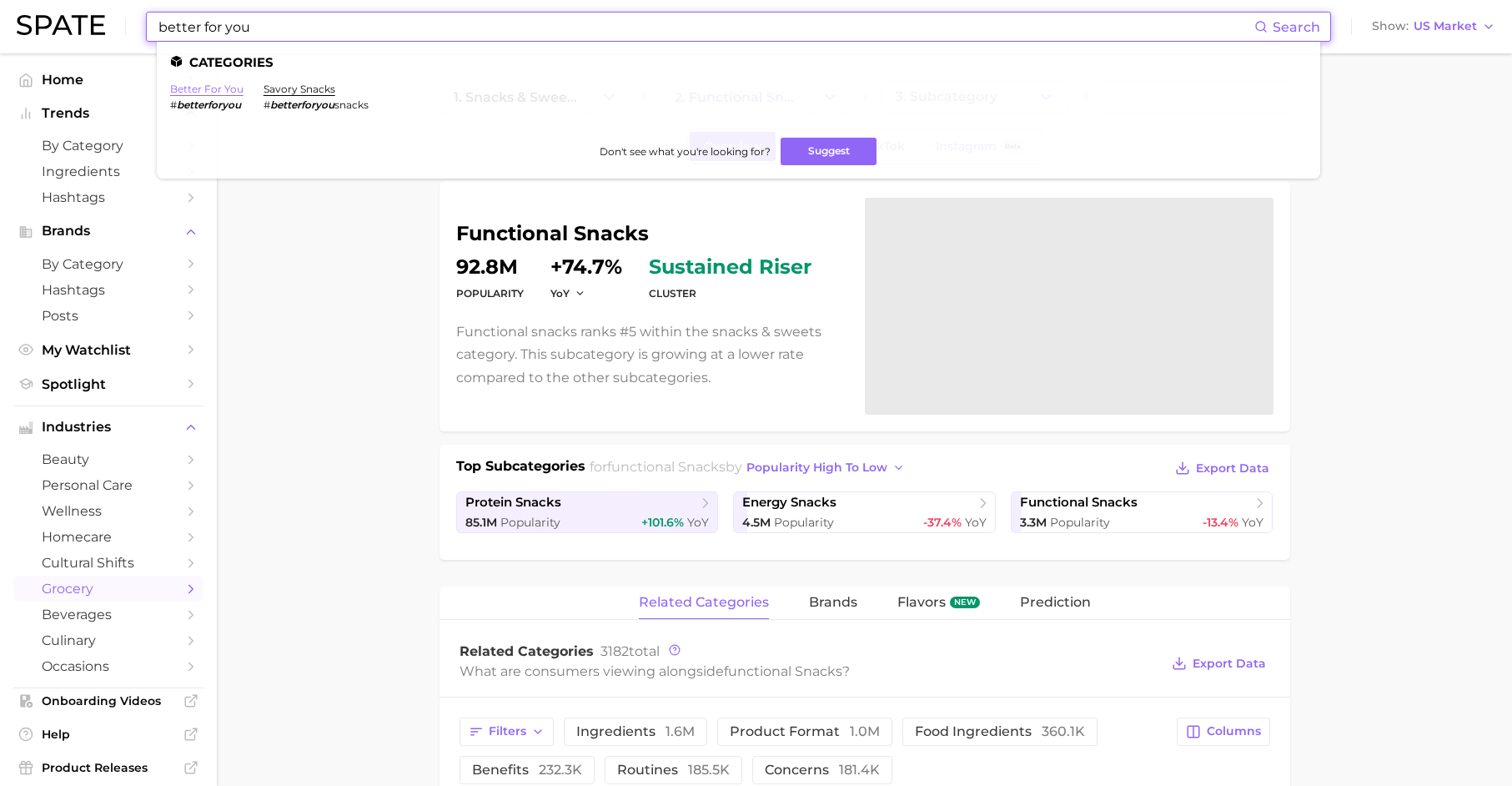
type input "better for you"
click at [198, 88] on link "better for you" at bounding box center [206, 88] width 73 height 13
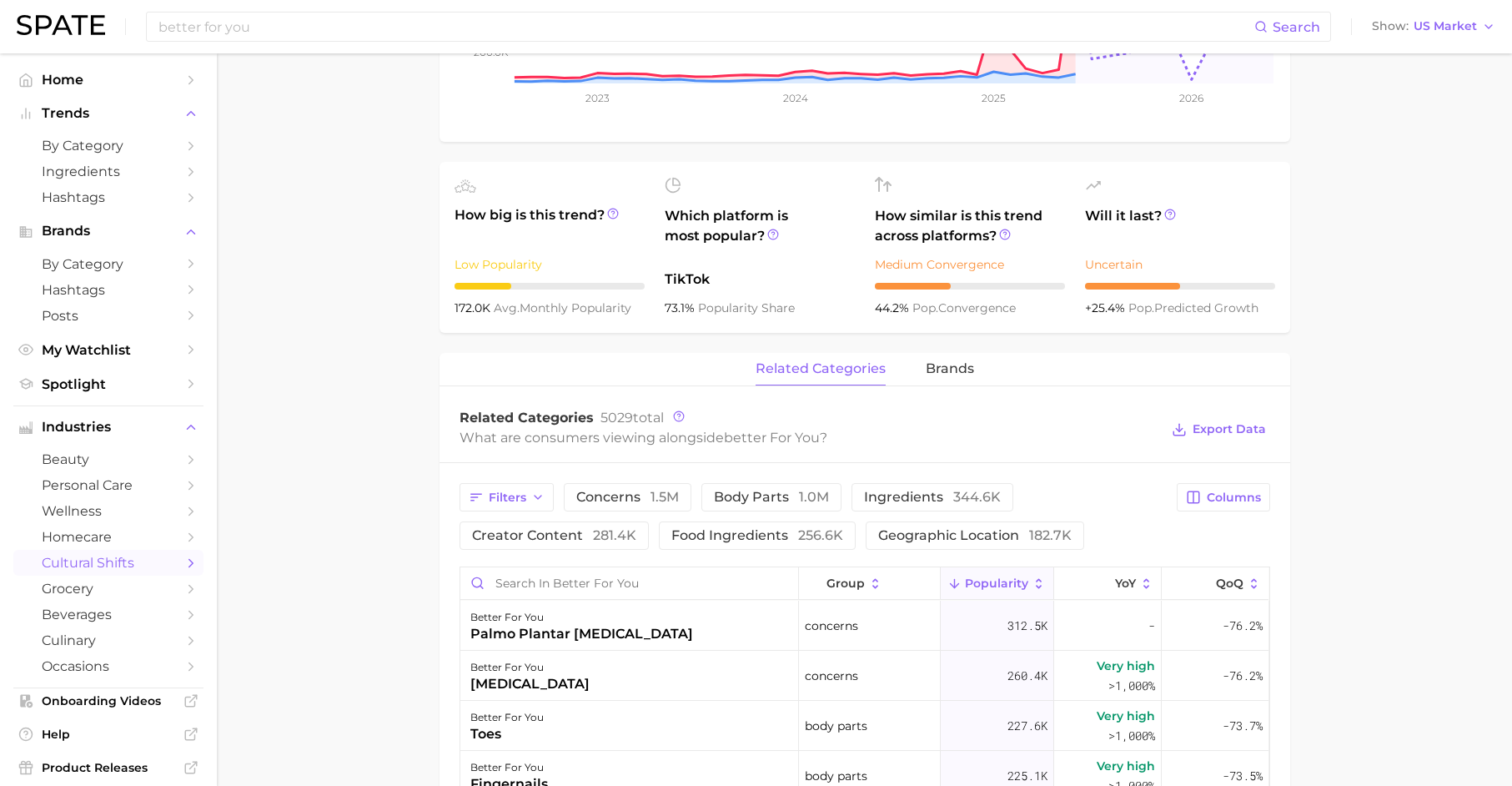
scroll to position [496, 0]
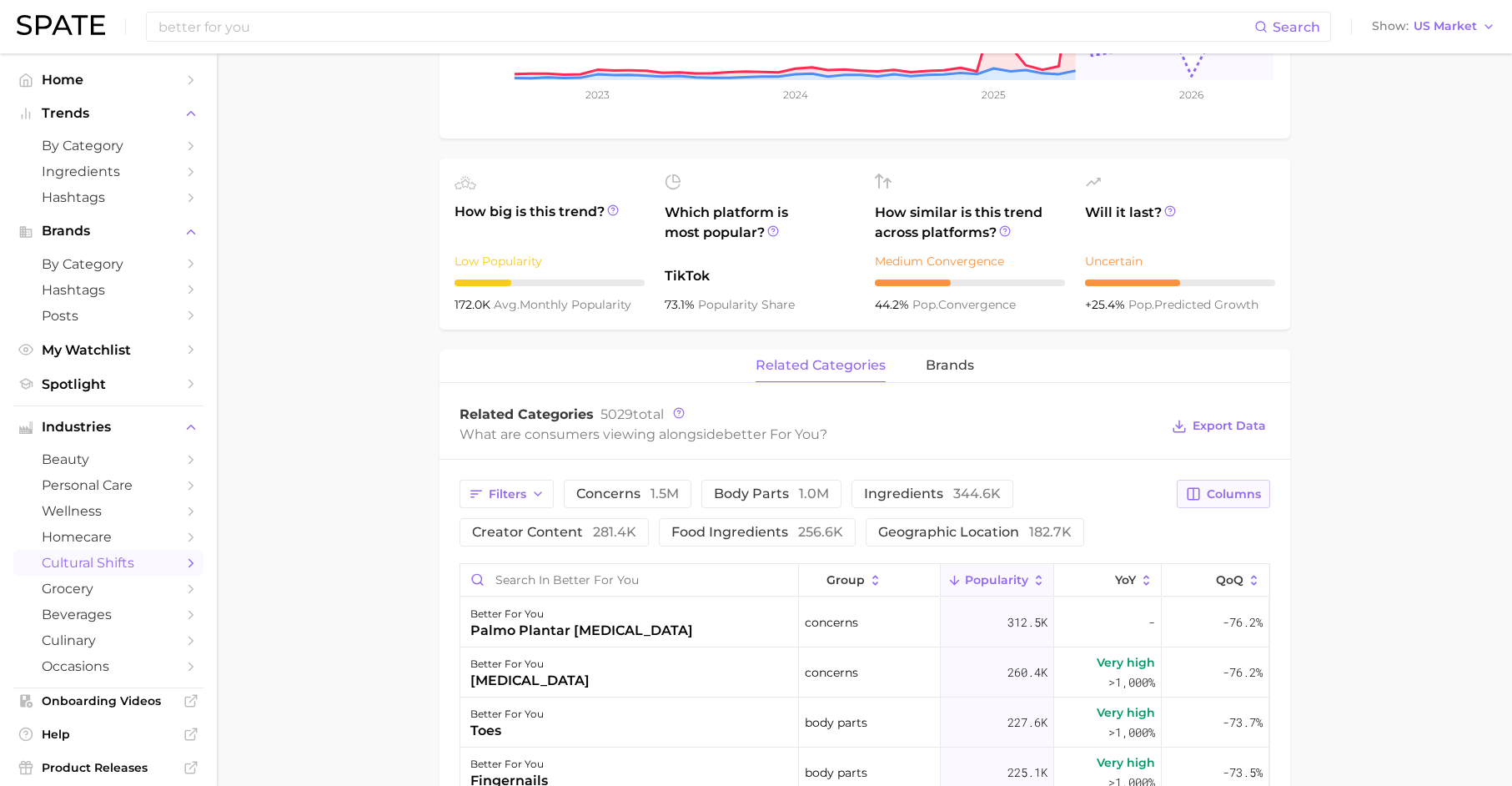
click at [1246, 487] on span "Columns" at bounding box center [1234, 493] width 54 height 14
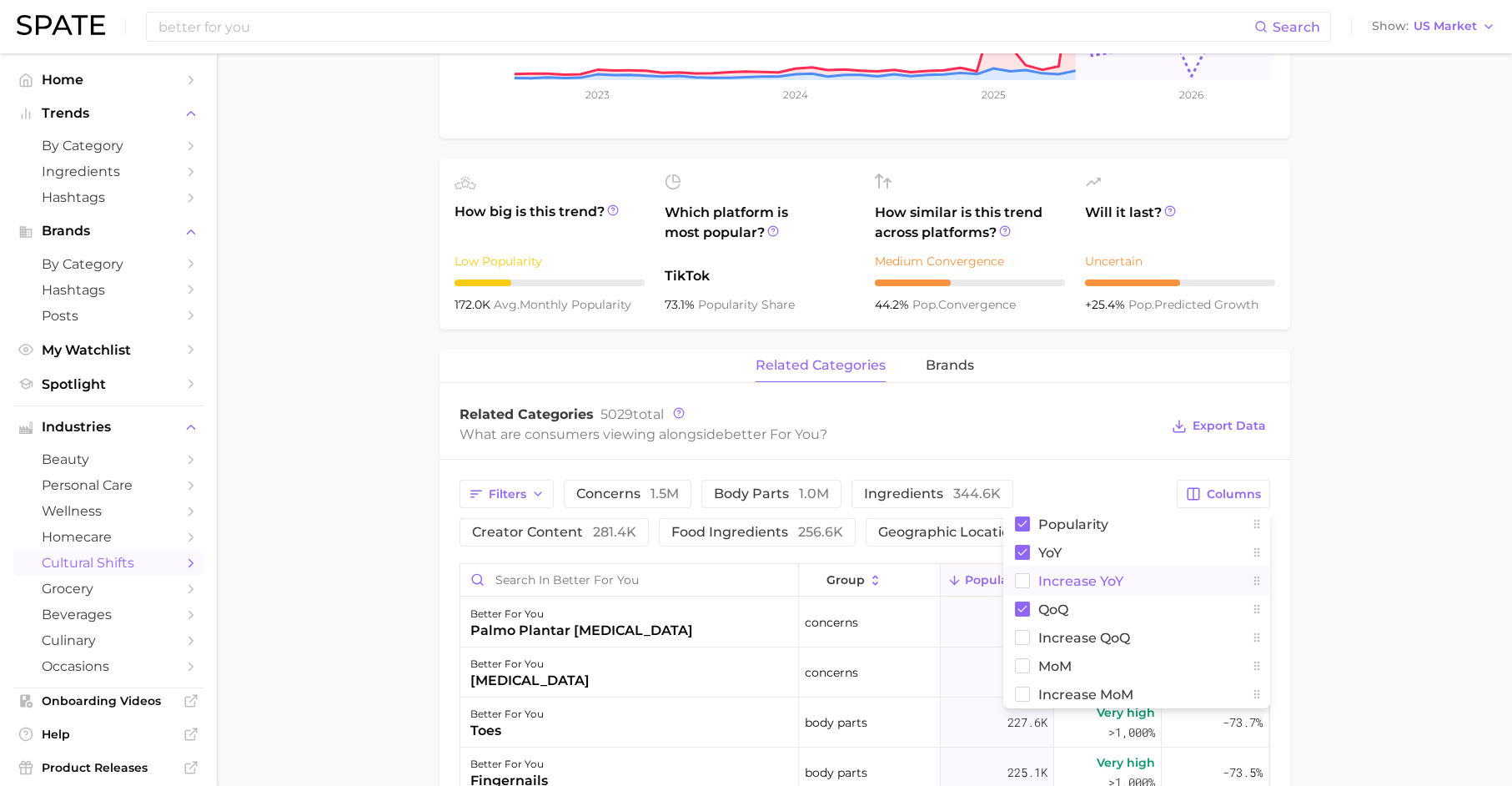
click at [1139, 571] on button "Increase YoY" at bounding box center [1137, 581] width 267 height 29
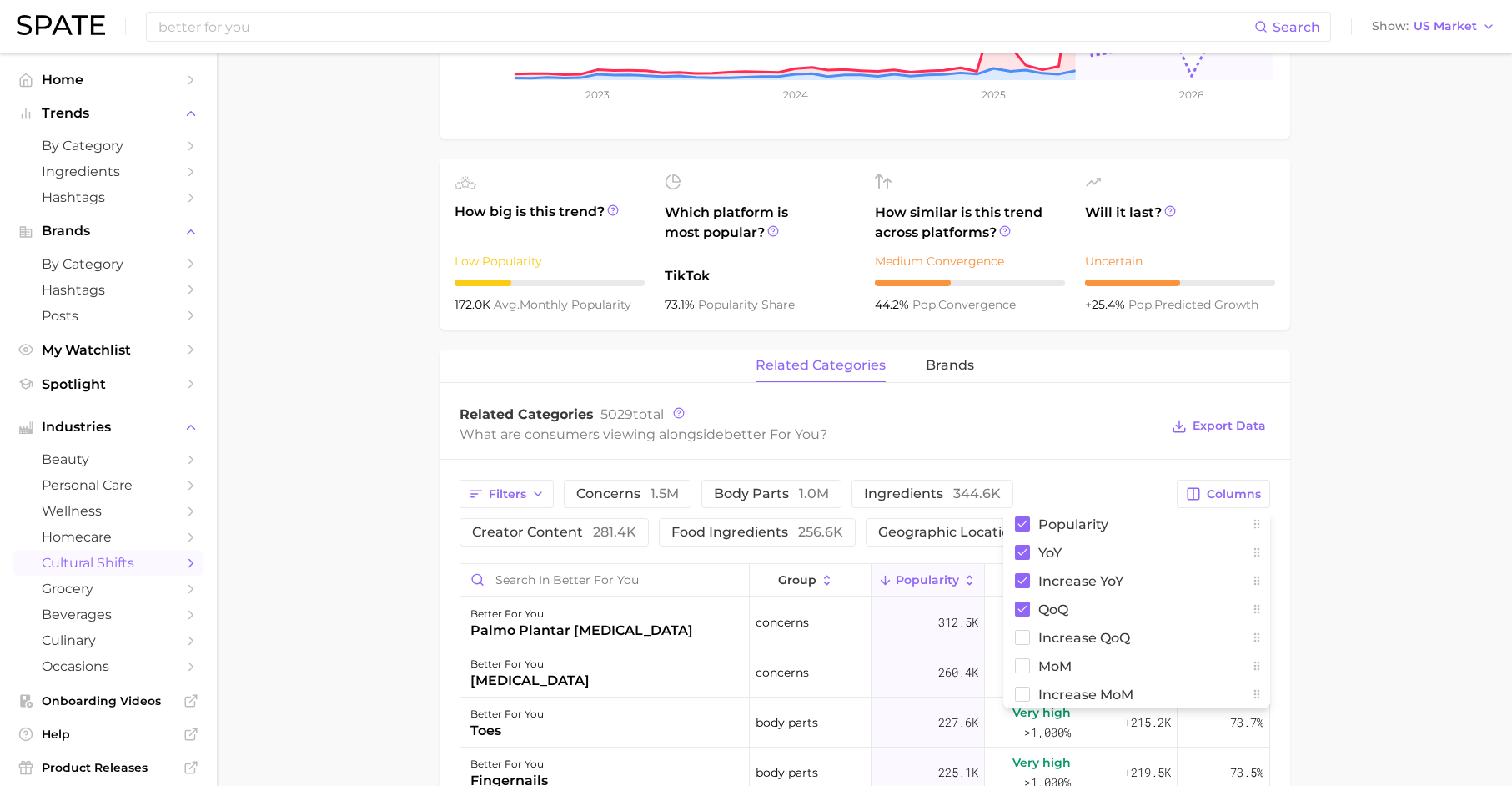
click at [1348, 562] on main "1. marketing & sales 2. questions & sentiment 3. most asked questions 4. better…" at bounding box center [864, 504] width 1295 height 1895
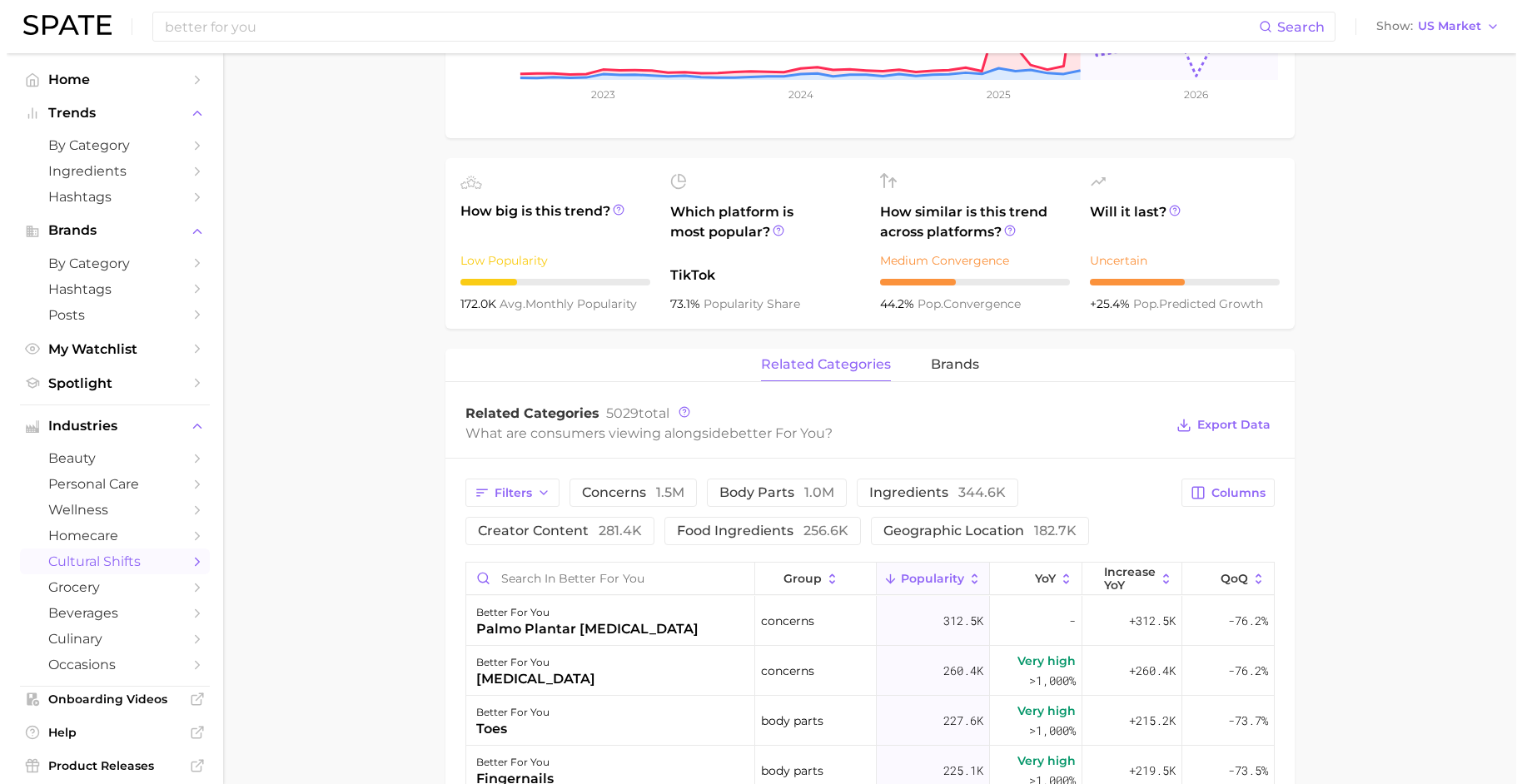
scroll to position [527, 0]
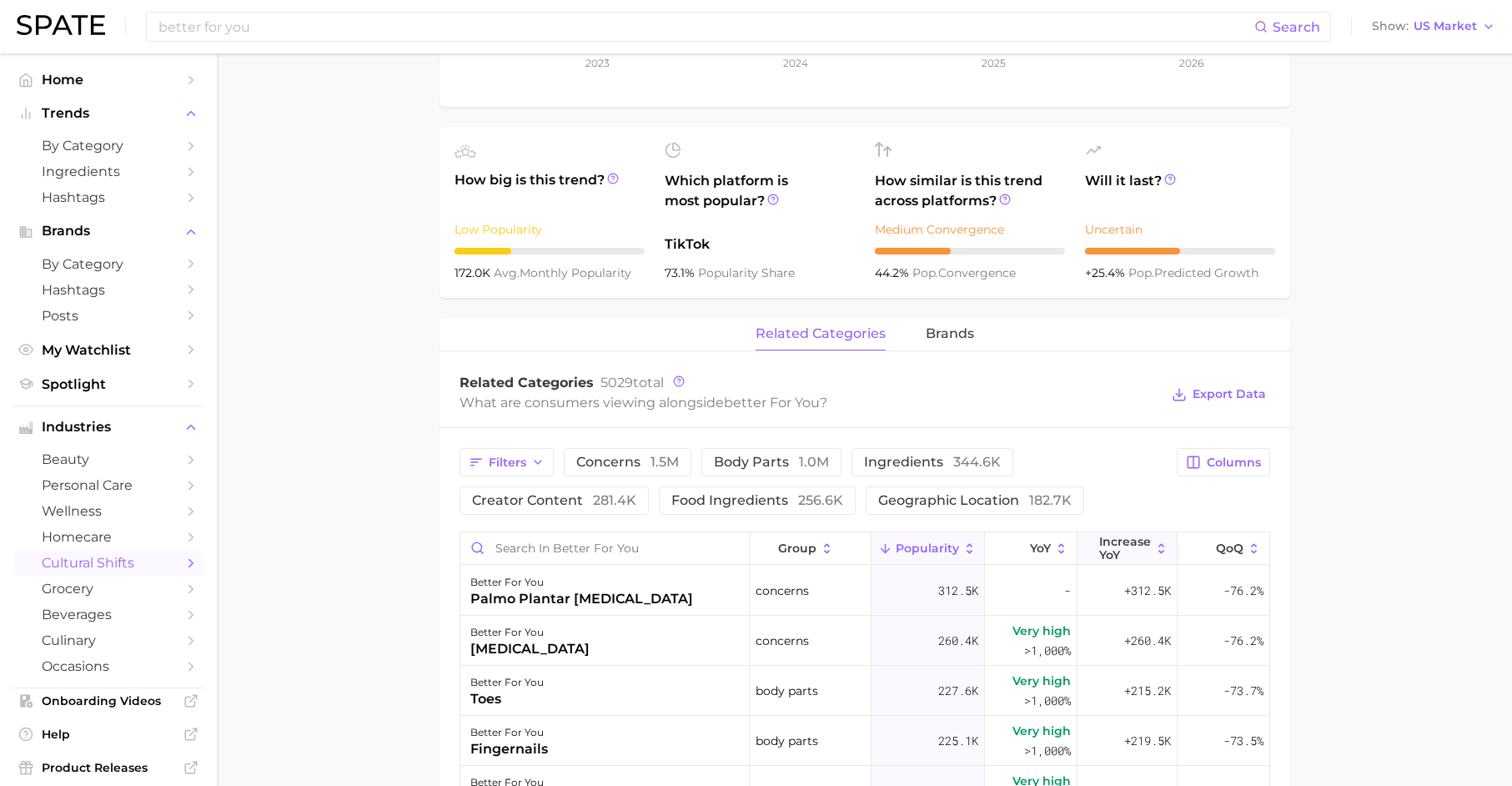
click at [1124, 535] on span "Increase YoY" at bounding box center [1125, 548] width 52 height 27
click at [601, 572] on div "better for you" at bounding box center [582, 583] width 223 height 20
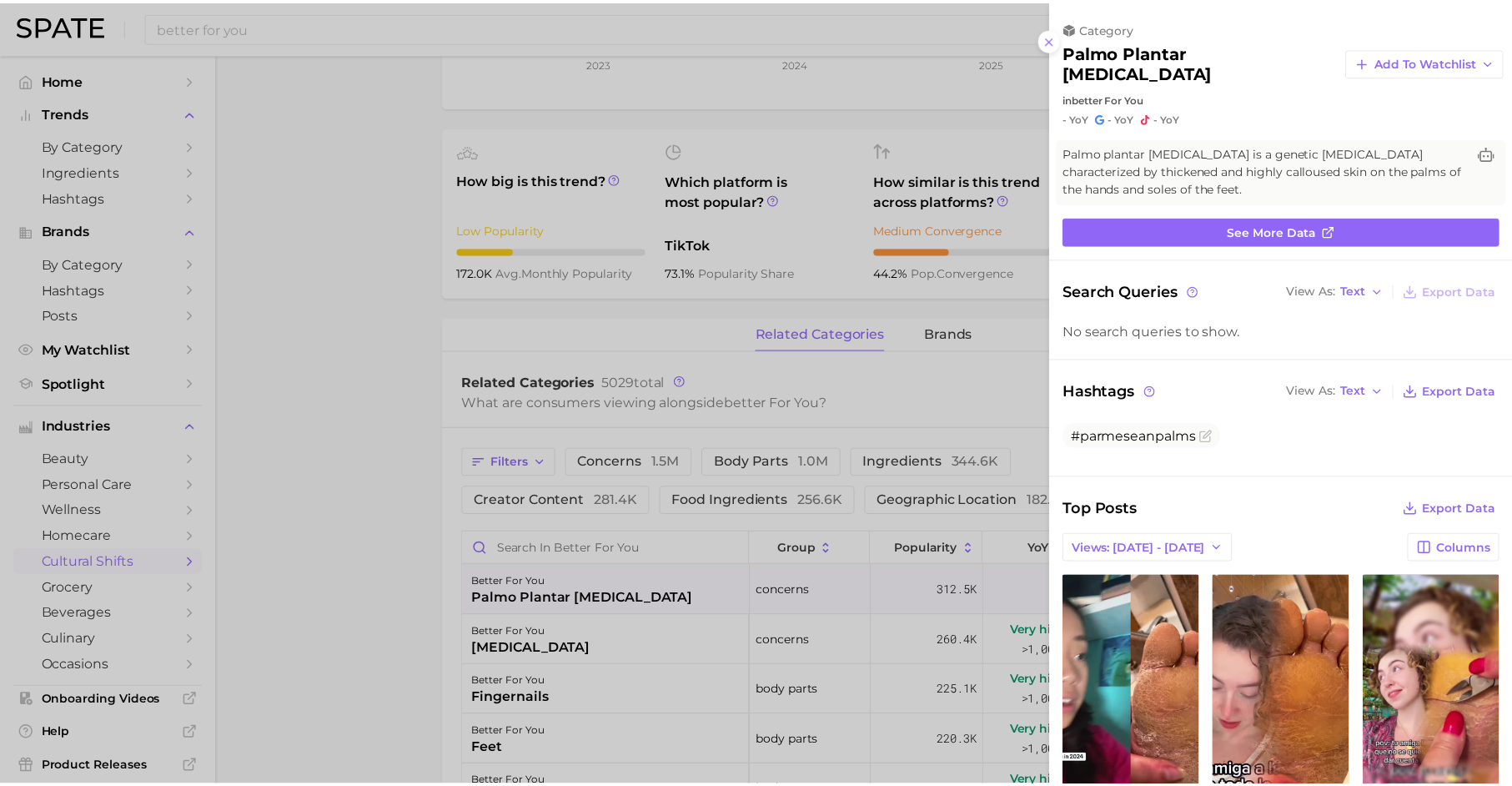
scroll to position [0, 0]
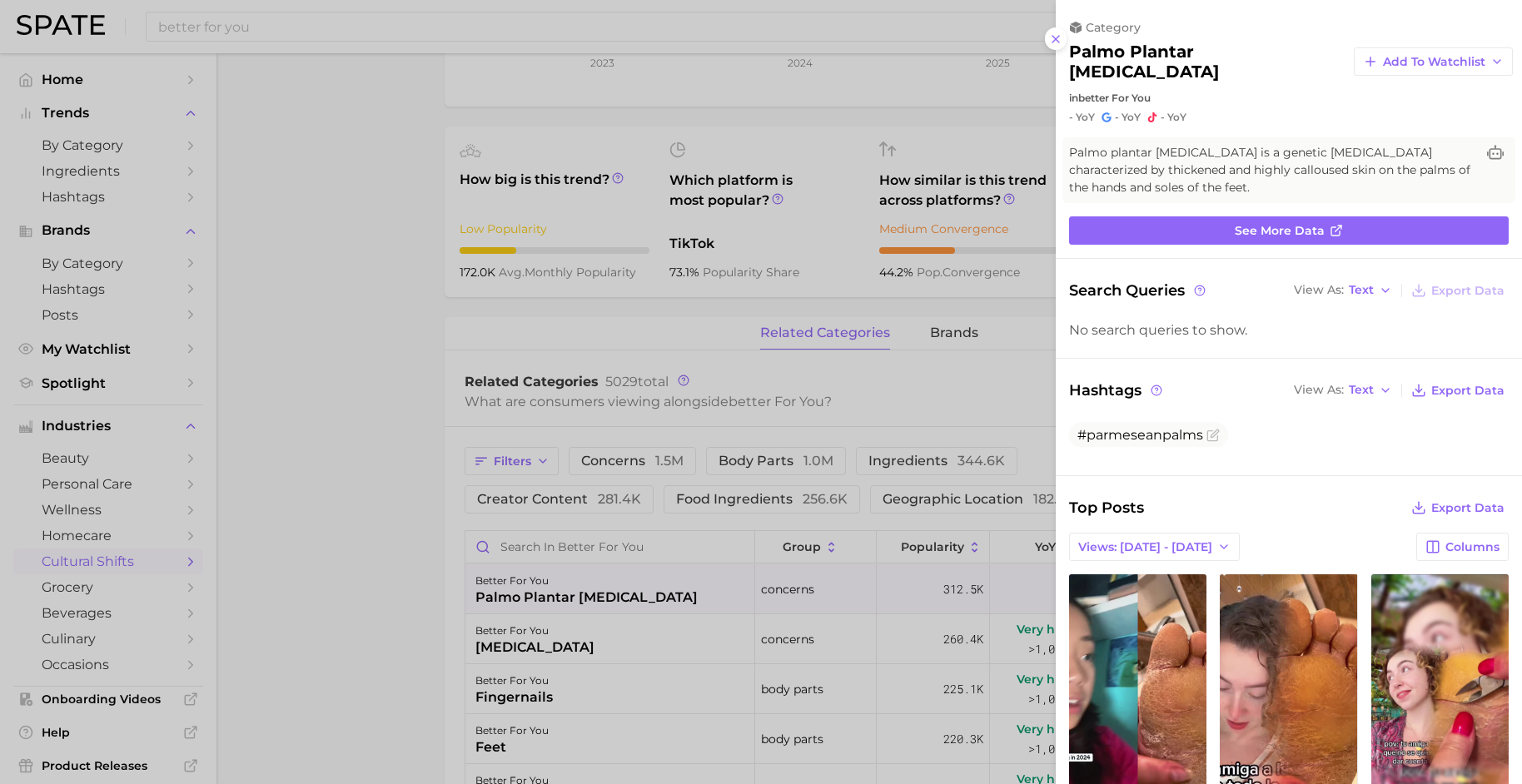
click at [542, 622] on div at bounding box center [761, 392] width 1522 height 784
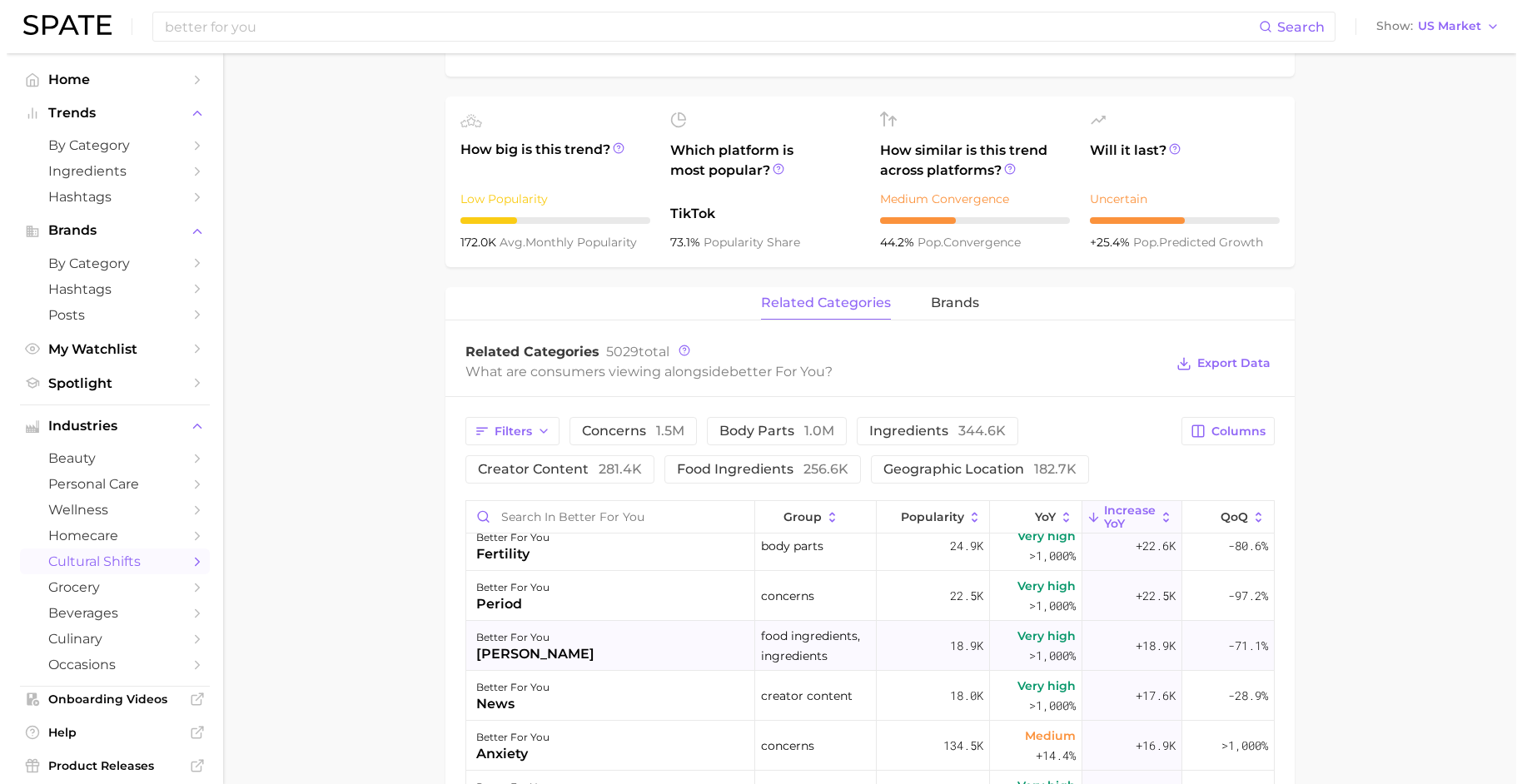
scroll to position [771, 0]
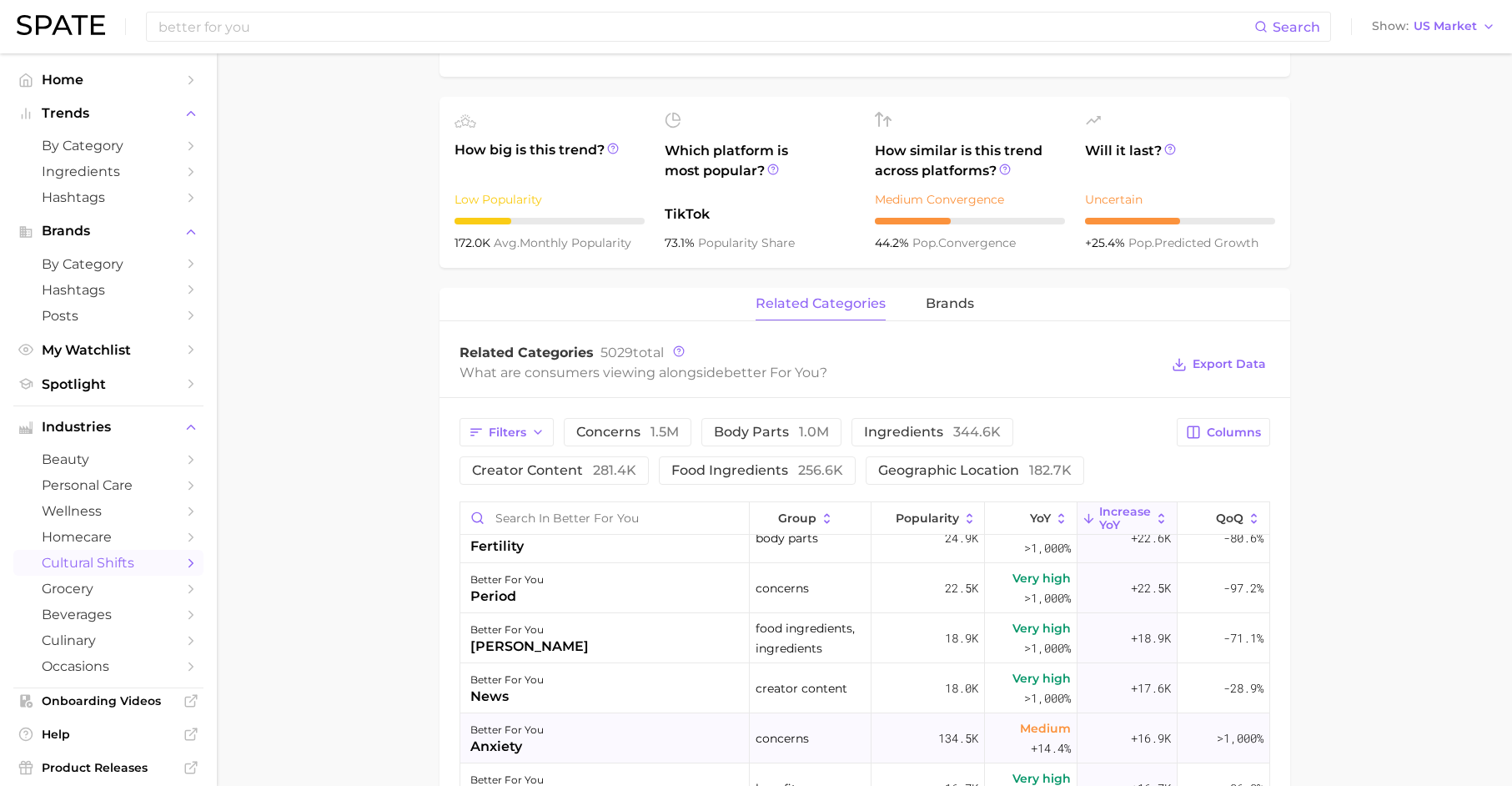
click at [603, 725] on div "better for you anxiety" at bounding box center [605, 738] width 290 height 50
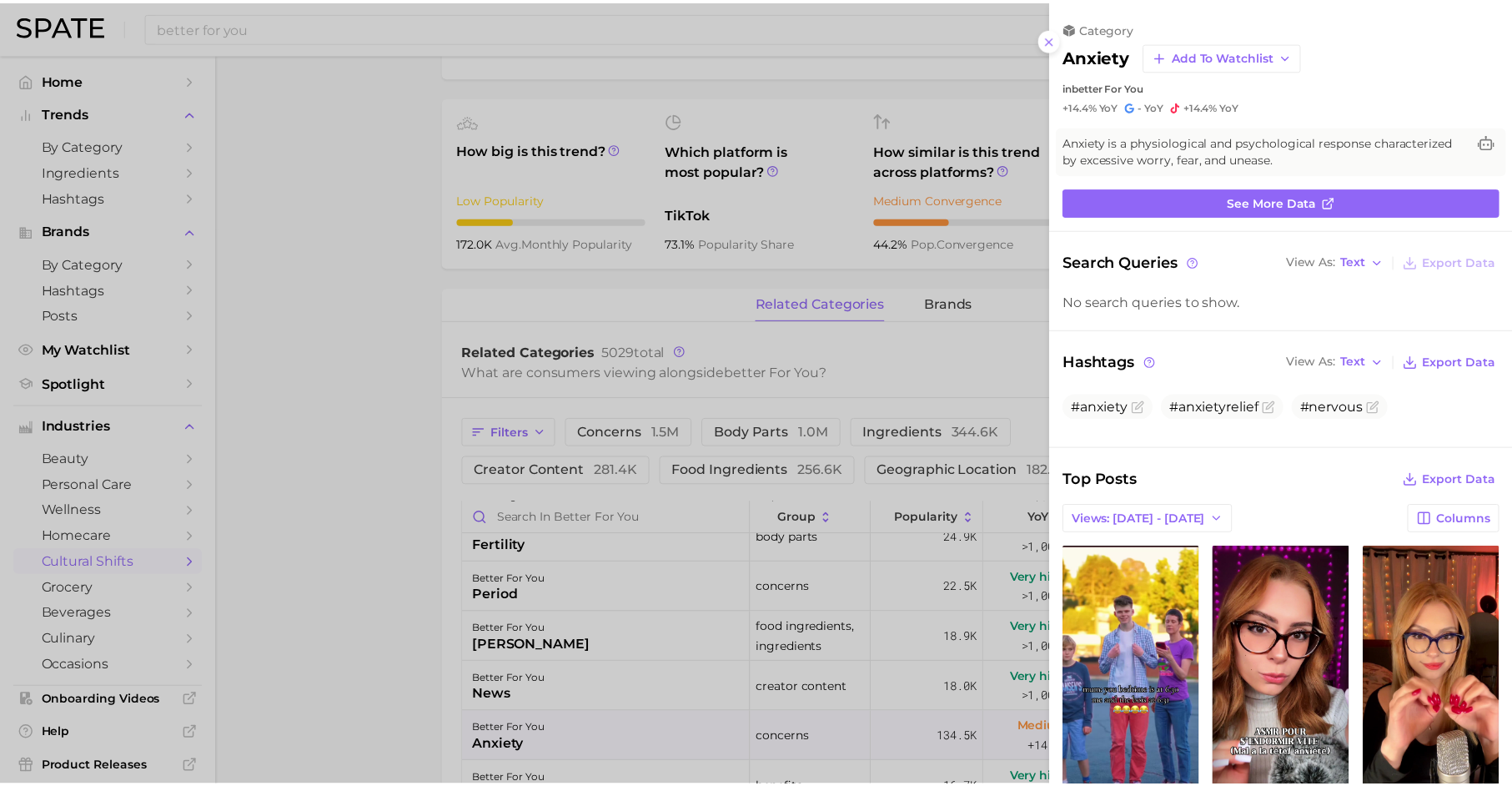
scroll to position [0, 0]
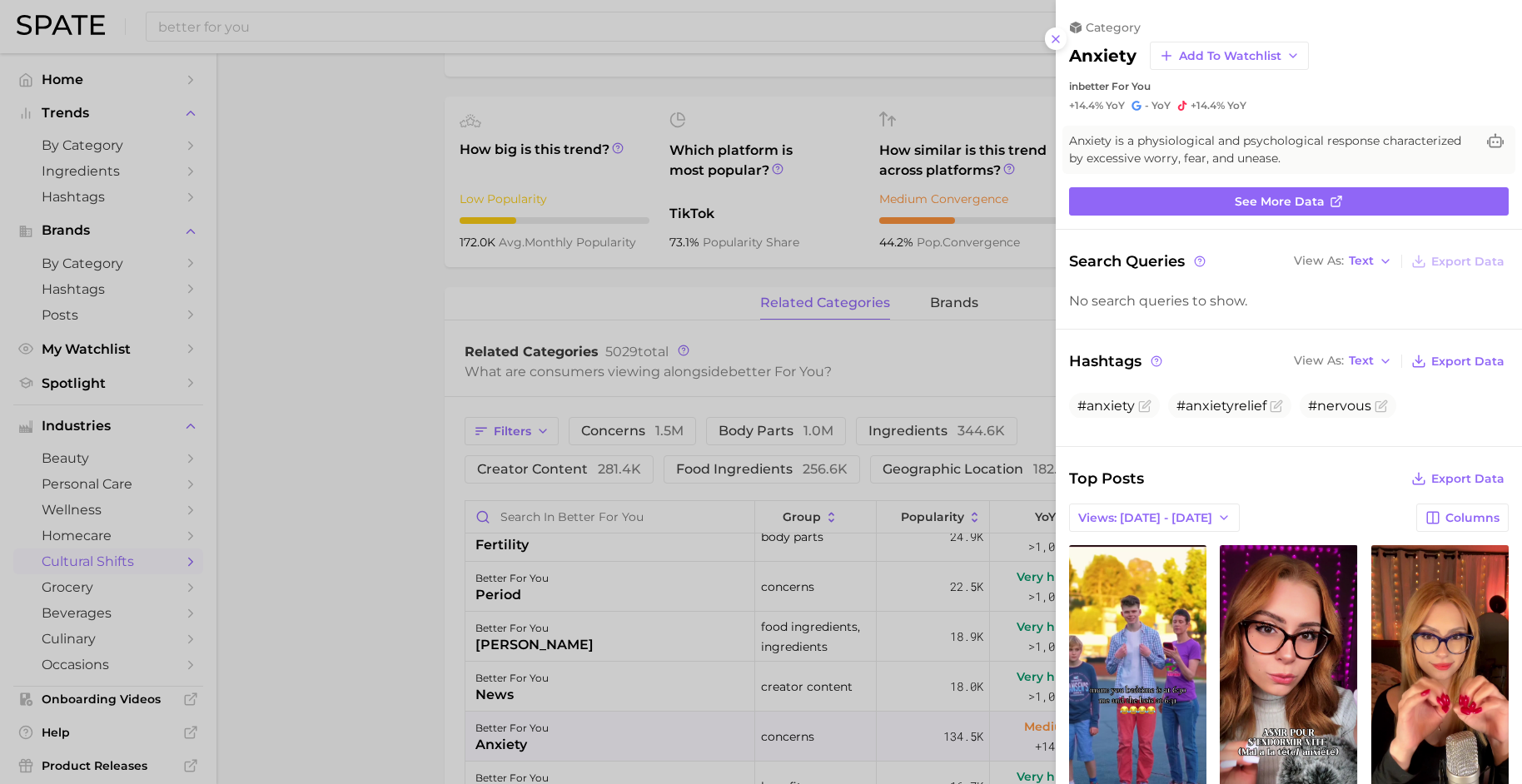
click at [1058, 37] on icon at bounding box center [1055, 39] width 13 height 13
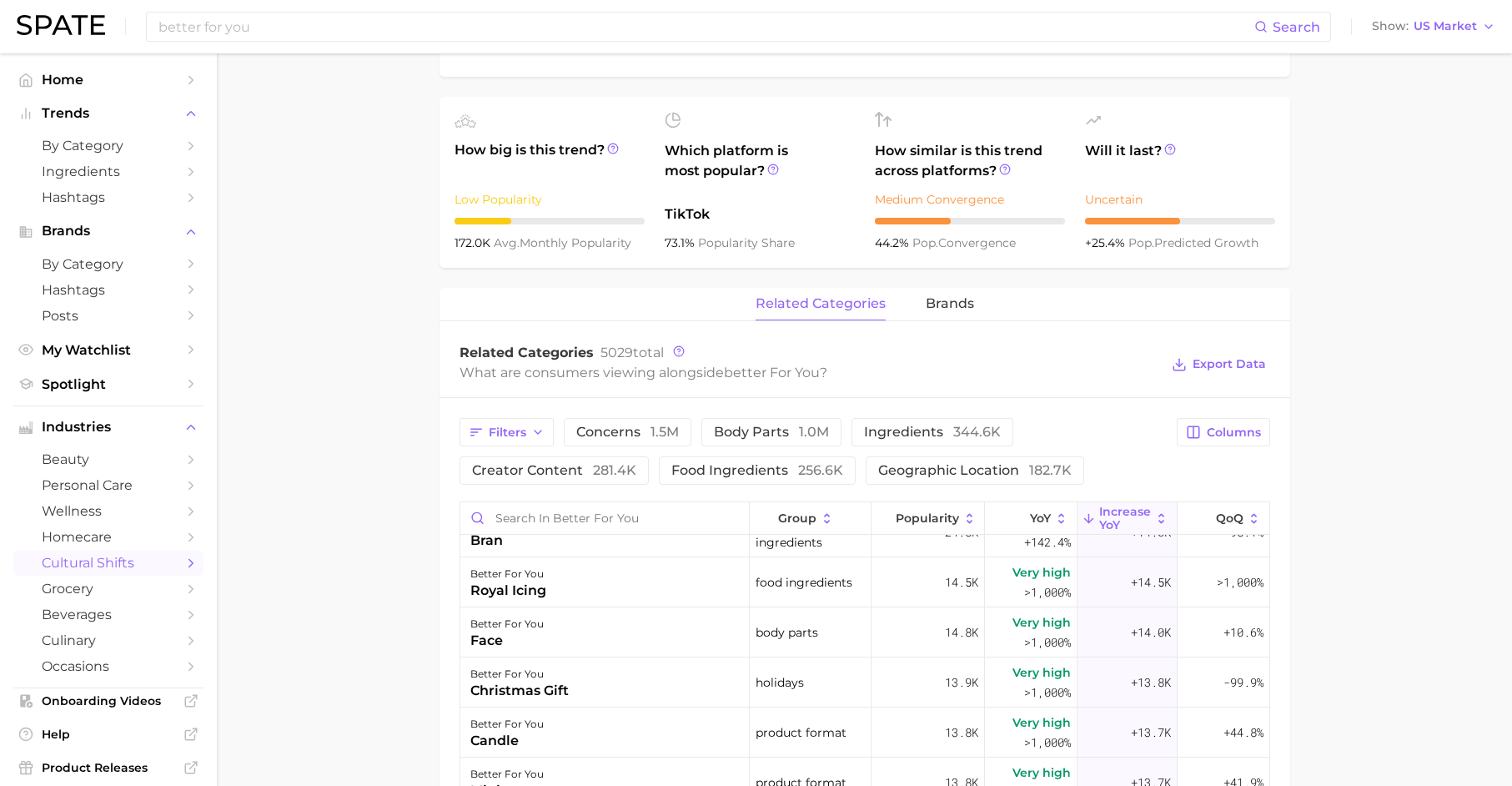
scroll to position [660, 0]
